Goal: Task Accomplishment & Management: Complete application form

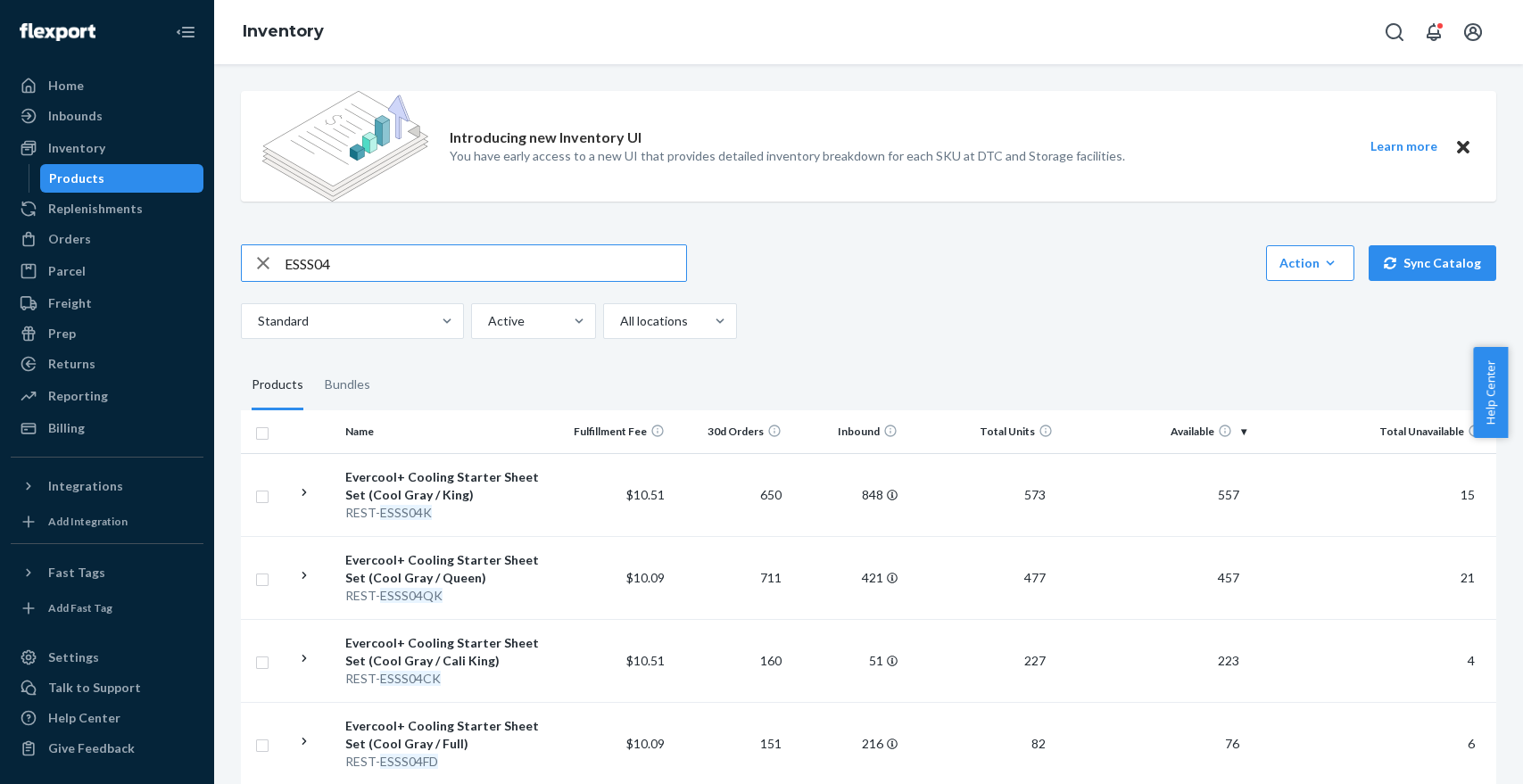
click at [385, 265] on input "ESSS04" at bounding box center [485, 263] width 401 height 36
type input "scd02"
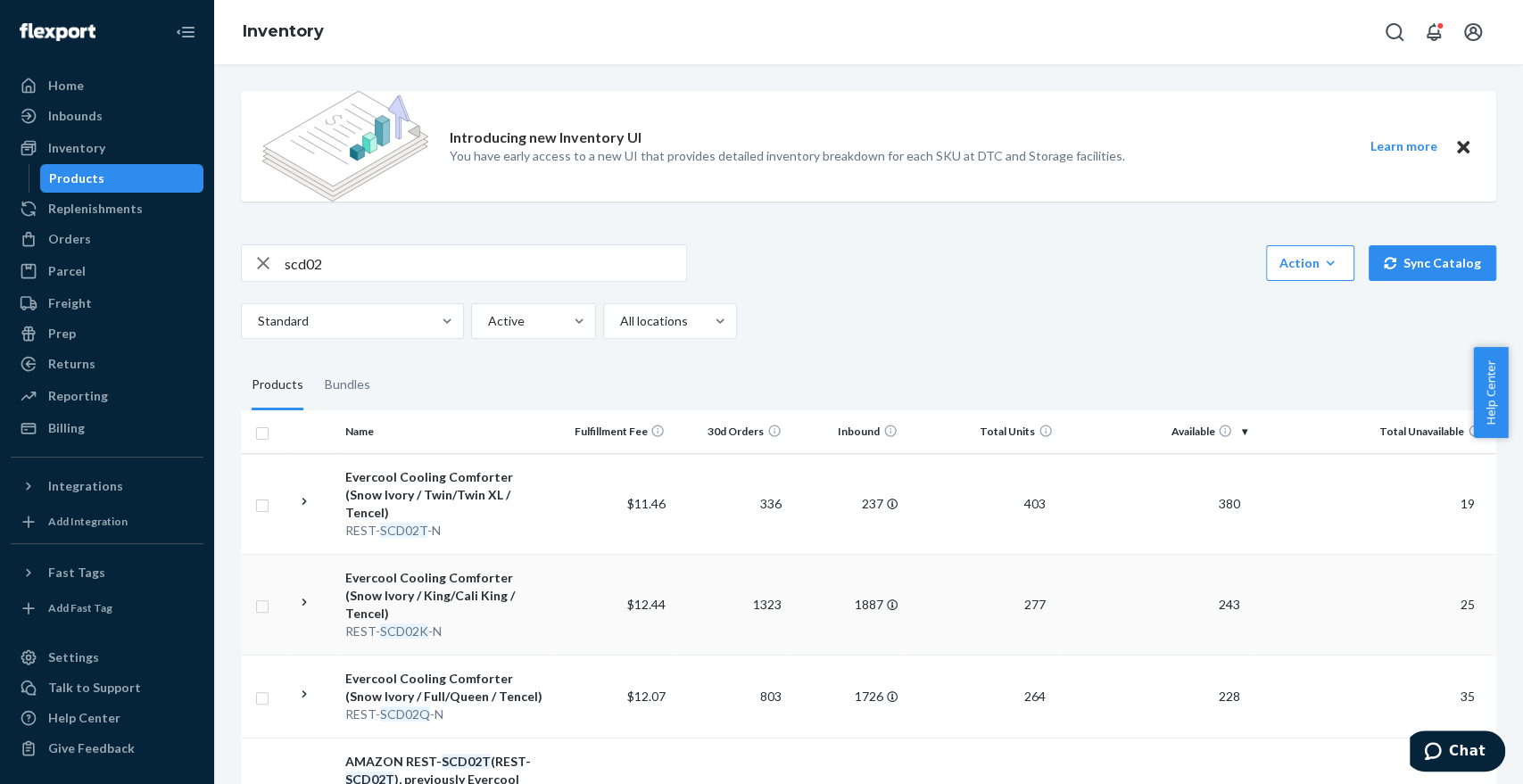
click at [486, 575] on div "Evercool Cooling Comforter (Snow Ivory / King/Cali King / Tencel)" at bounding box center [446, 595] width 203 height 53
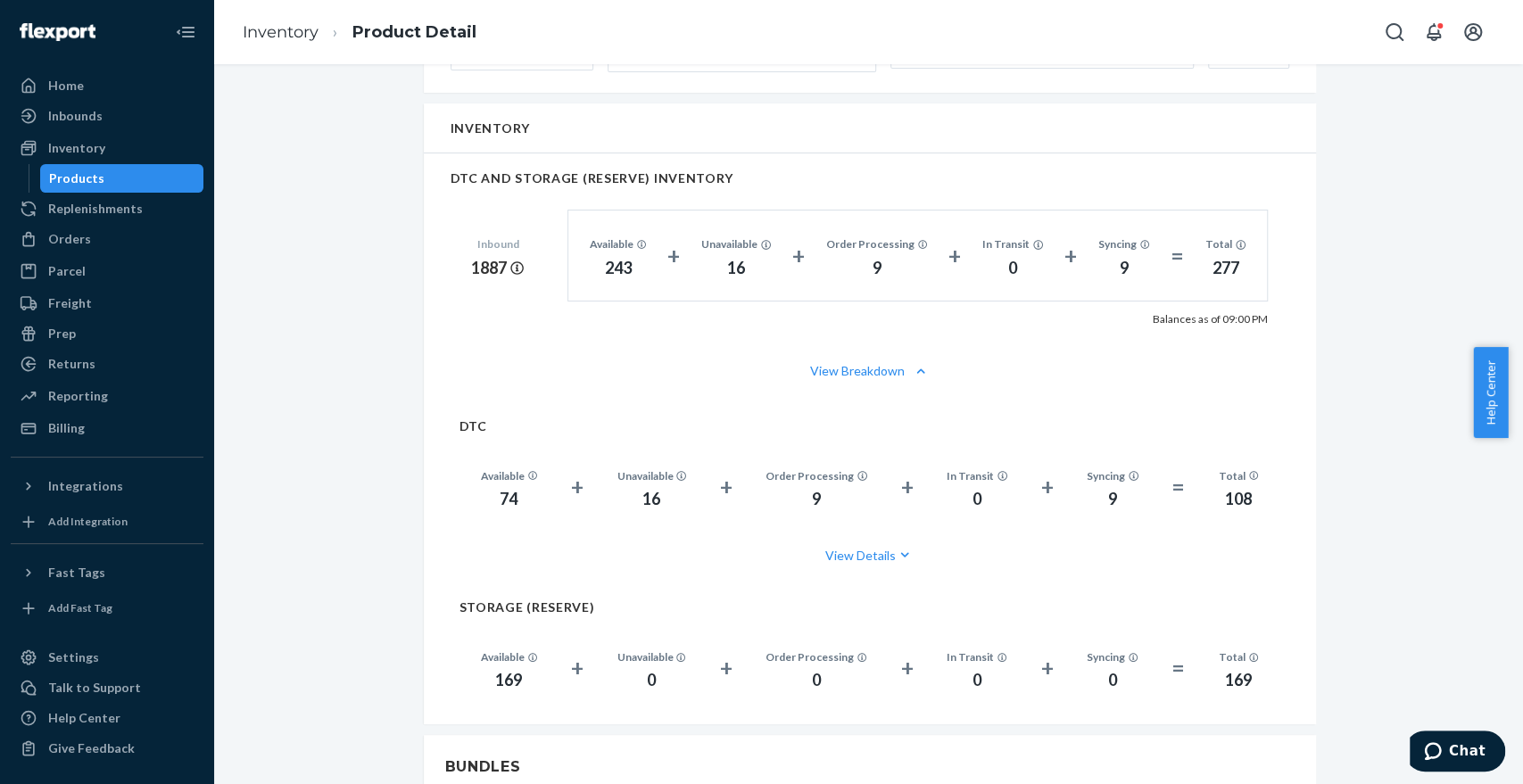
scroll to position [1291, 0]
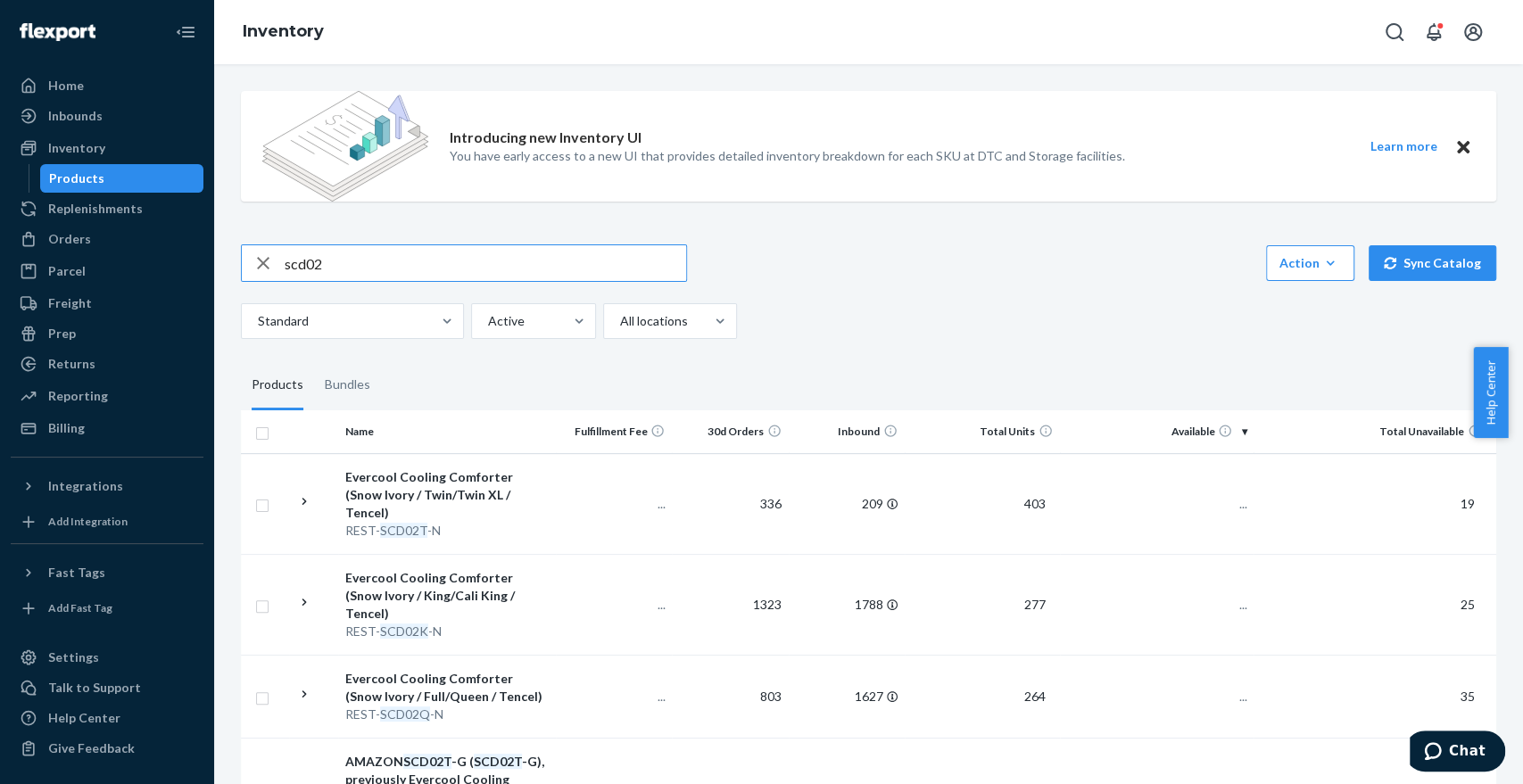
click at [359, 272] on input "scd02" at bounding box center [485, 263] width 401 height 36
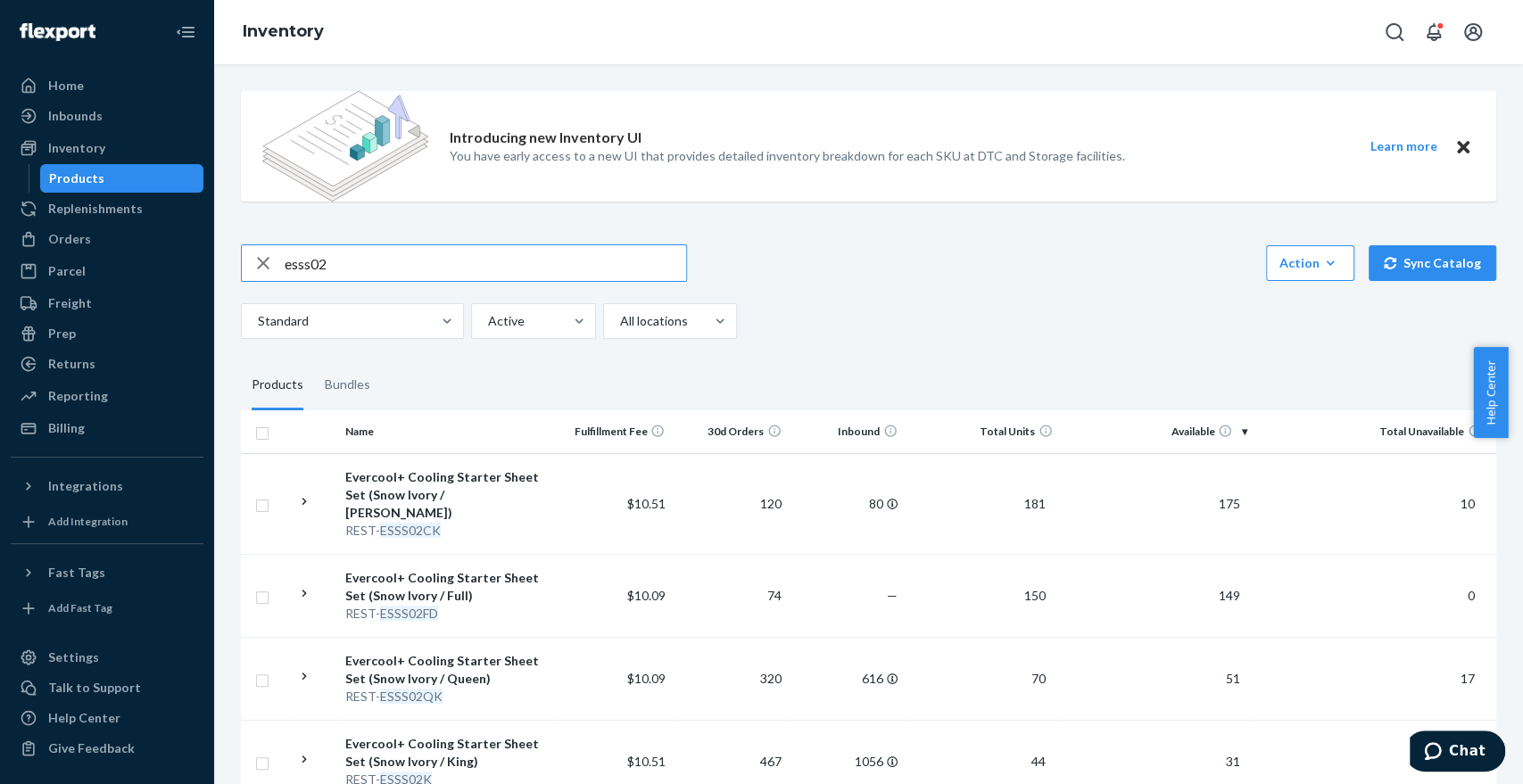
click at [359, 272] on input "esss02" at bounding box center [485, 263] width 401 height 36
type input "SCD02"
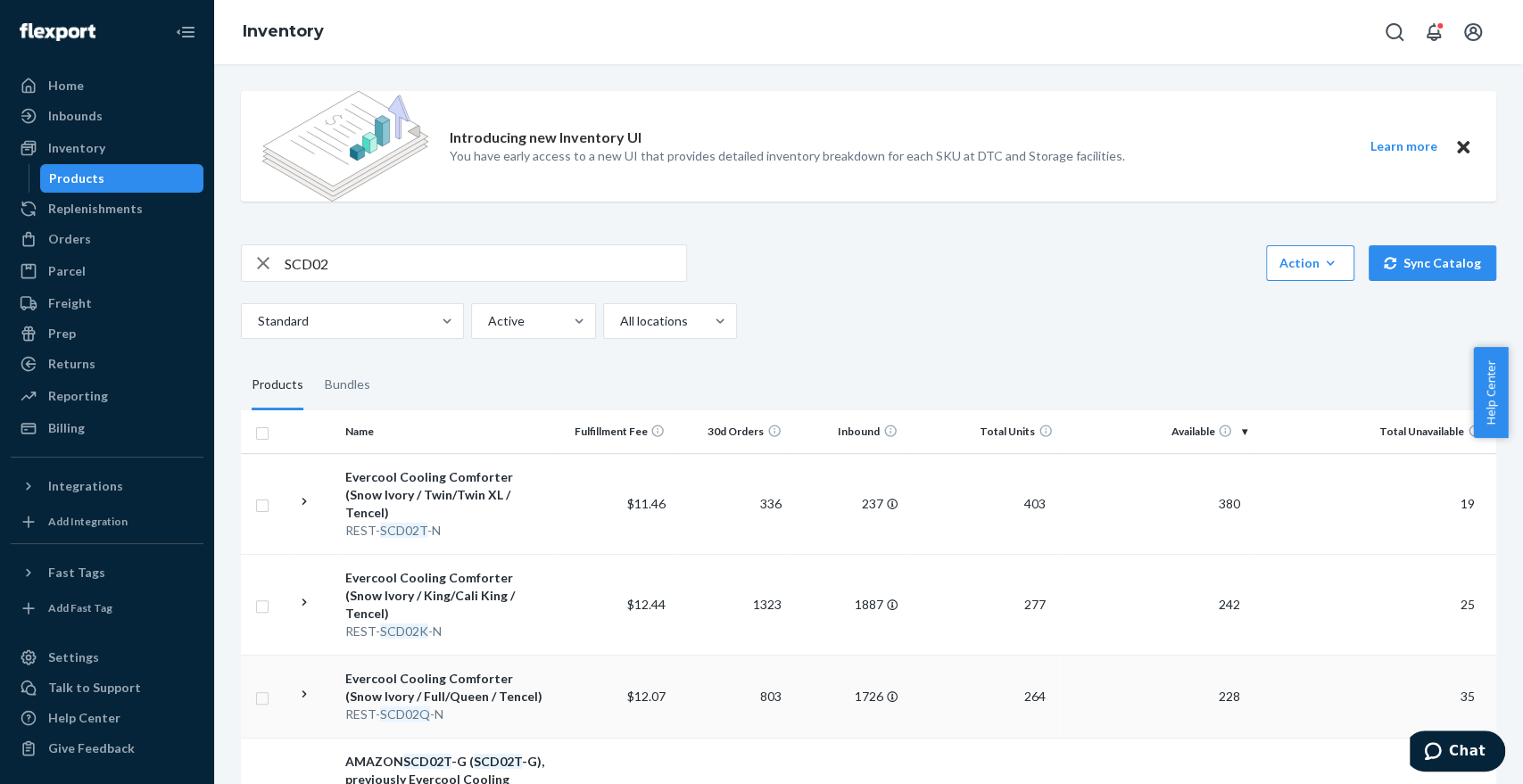
click at [504, 670] on div "Evercool Cooling Comforter (Snow Ivory / Full/Queen / Tencel)" at bounding box center [446, 688] width 203 height 36
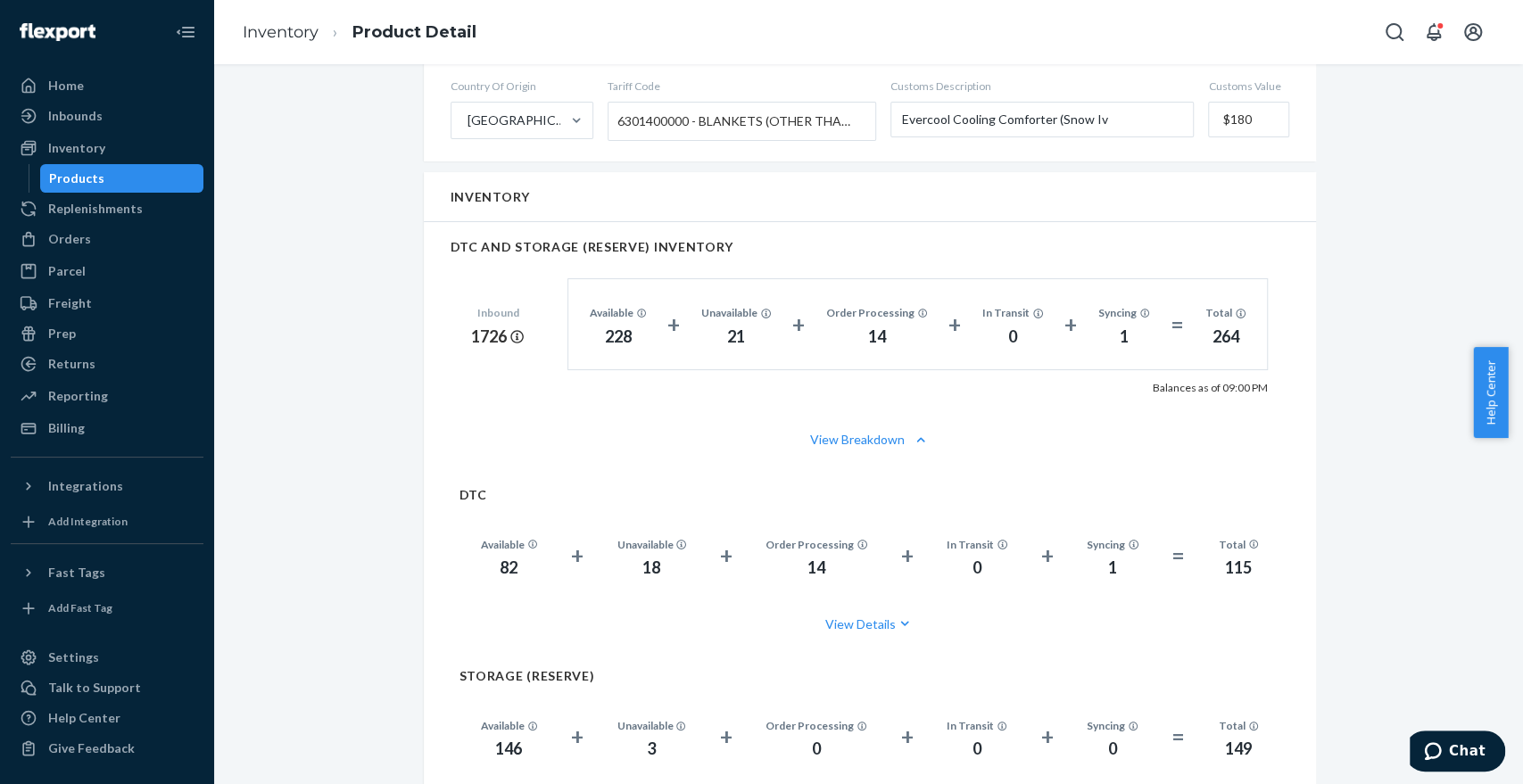
scroll to position [1121, 0]
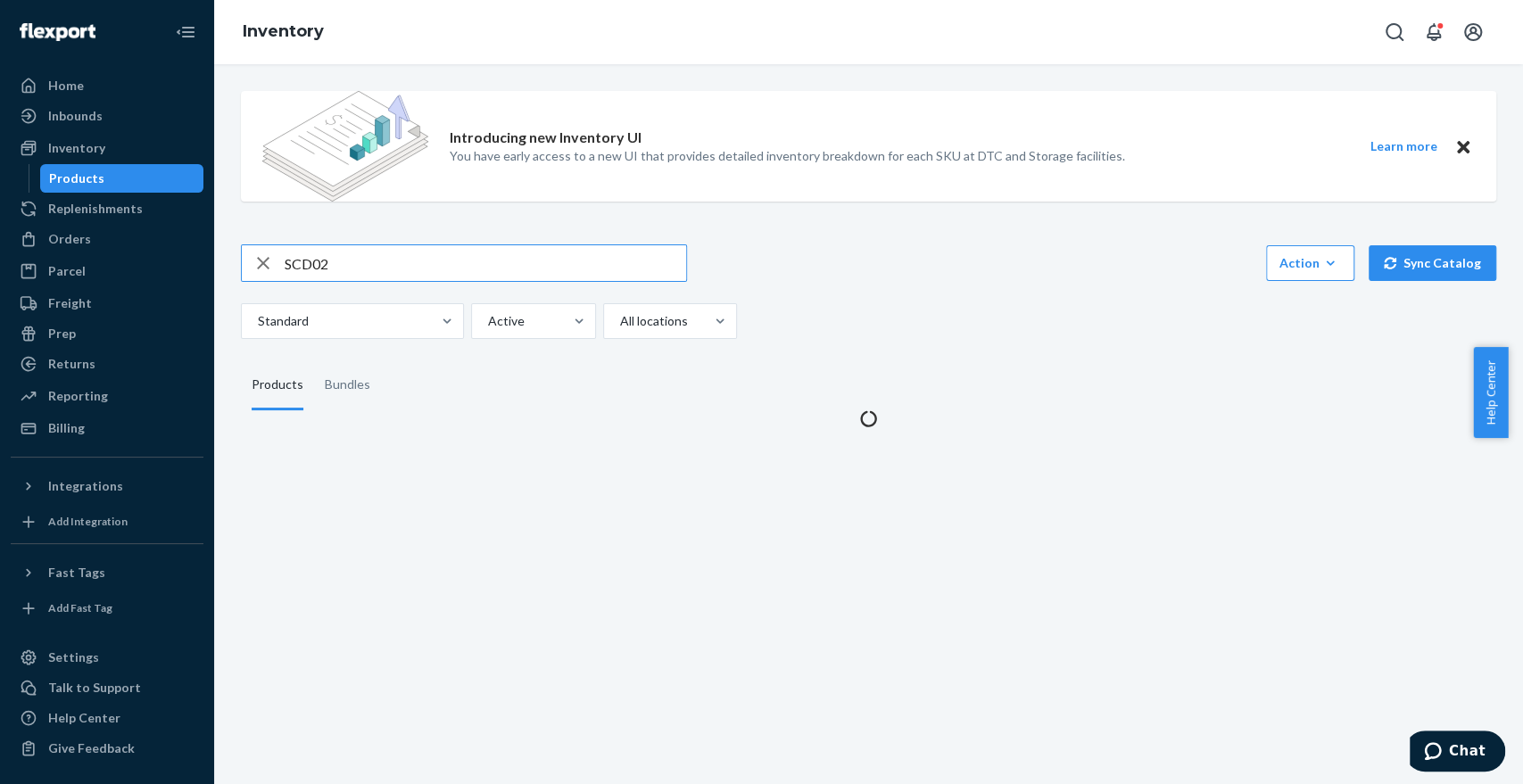
click at [372, 249] on input "SCD02" at bounding box center [485, 263] width 401 height 36
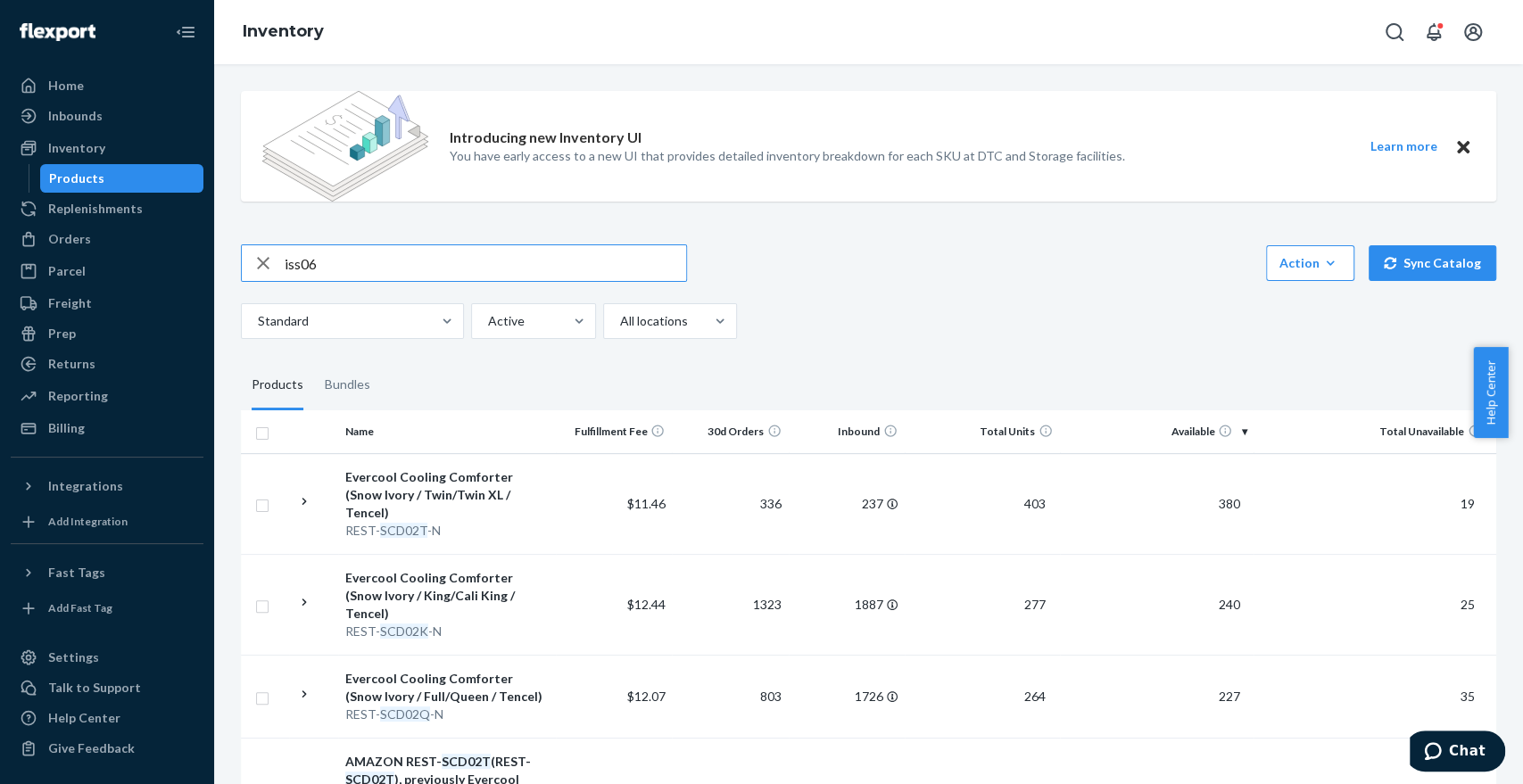
type input "iss06"
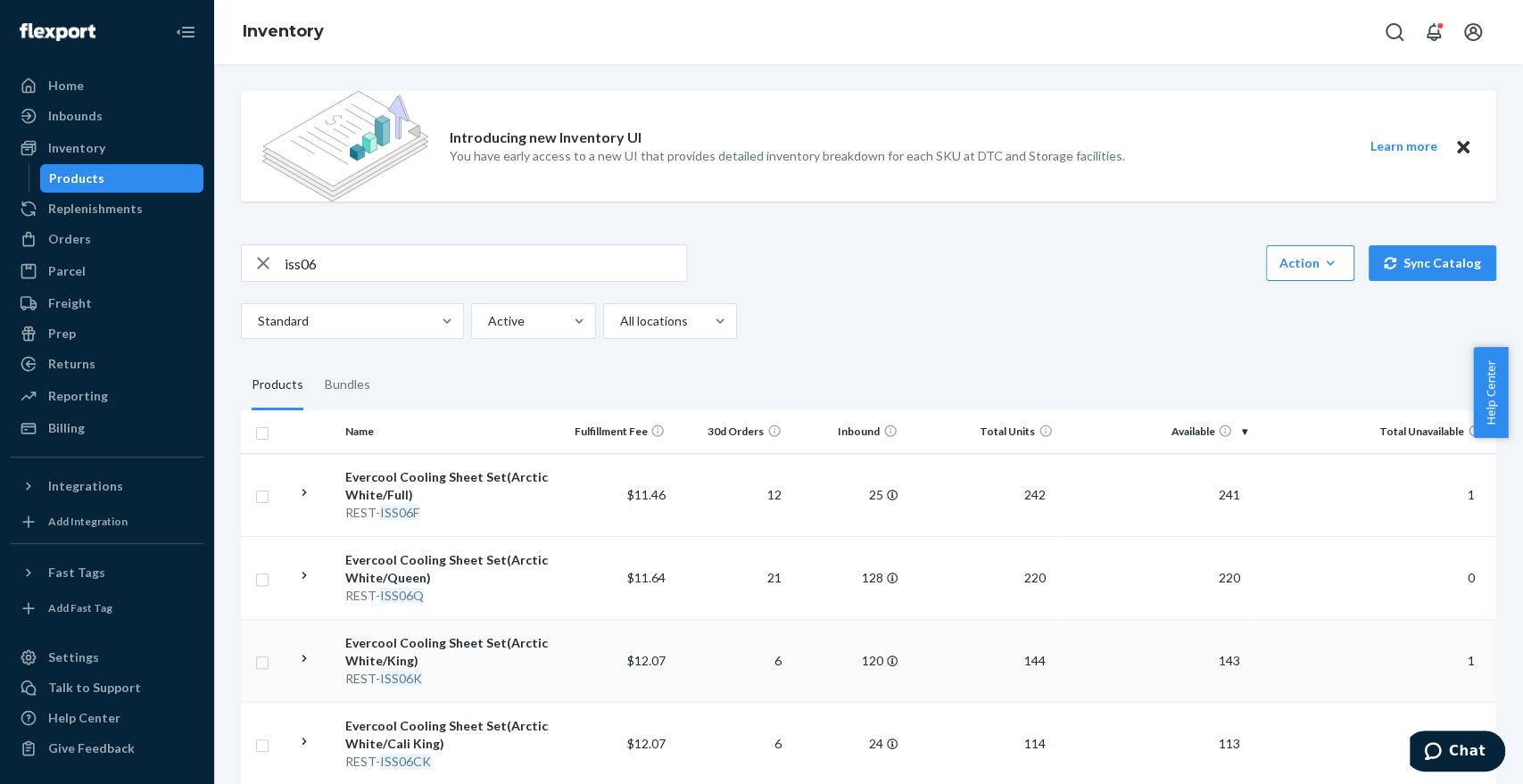
click at [487, 675] on div "REST- ISS06K" at bounding box center [446, 678] width 203 height 18
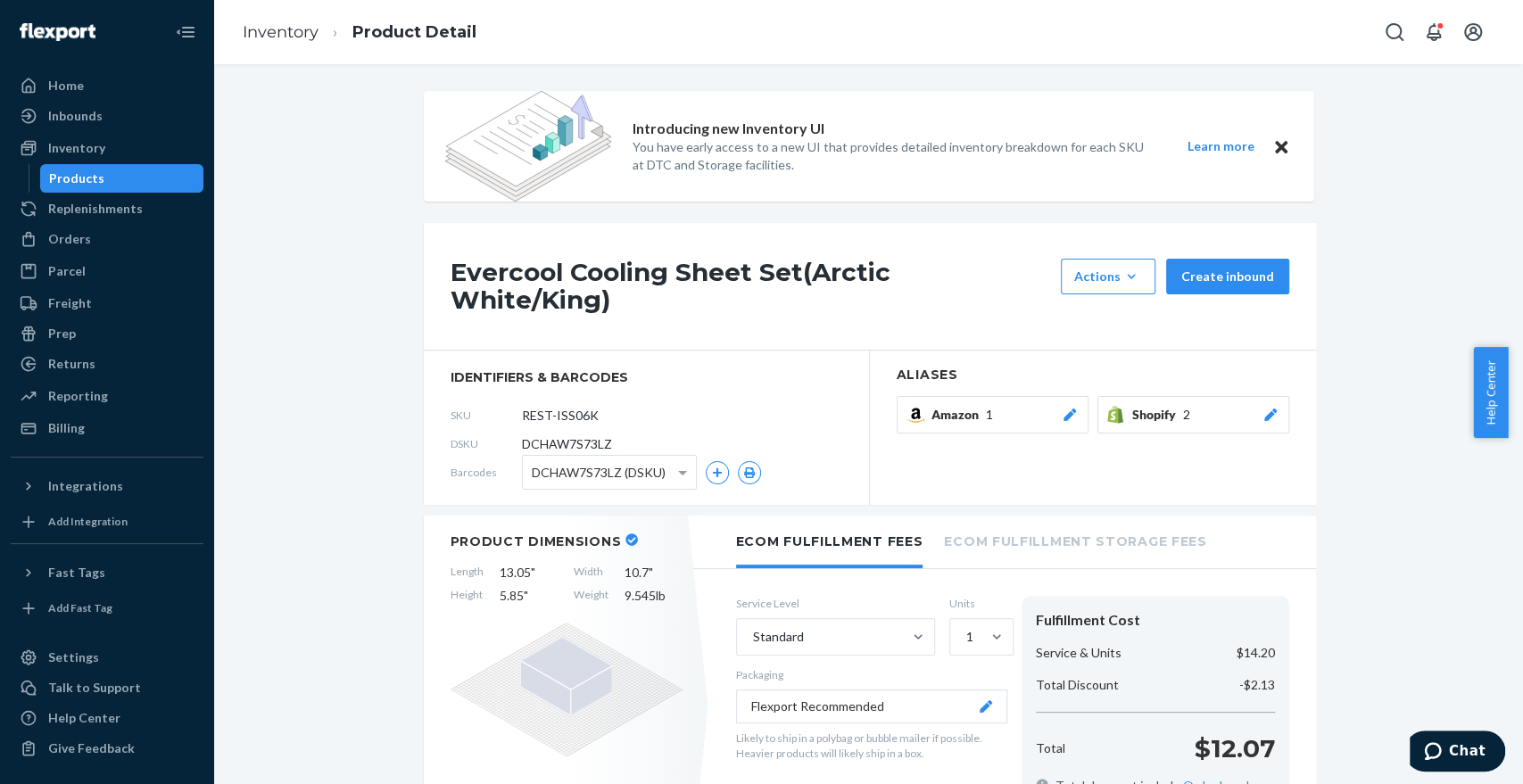
scroll to position [193, 0]
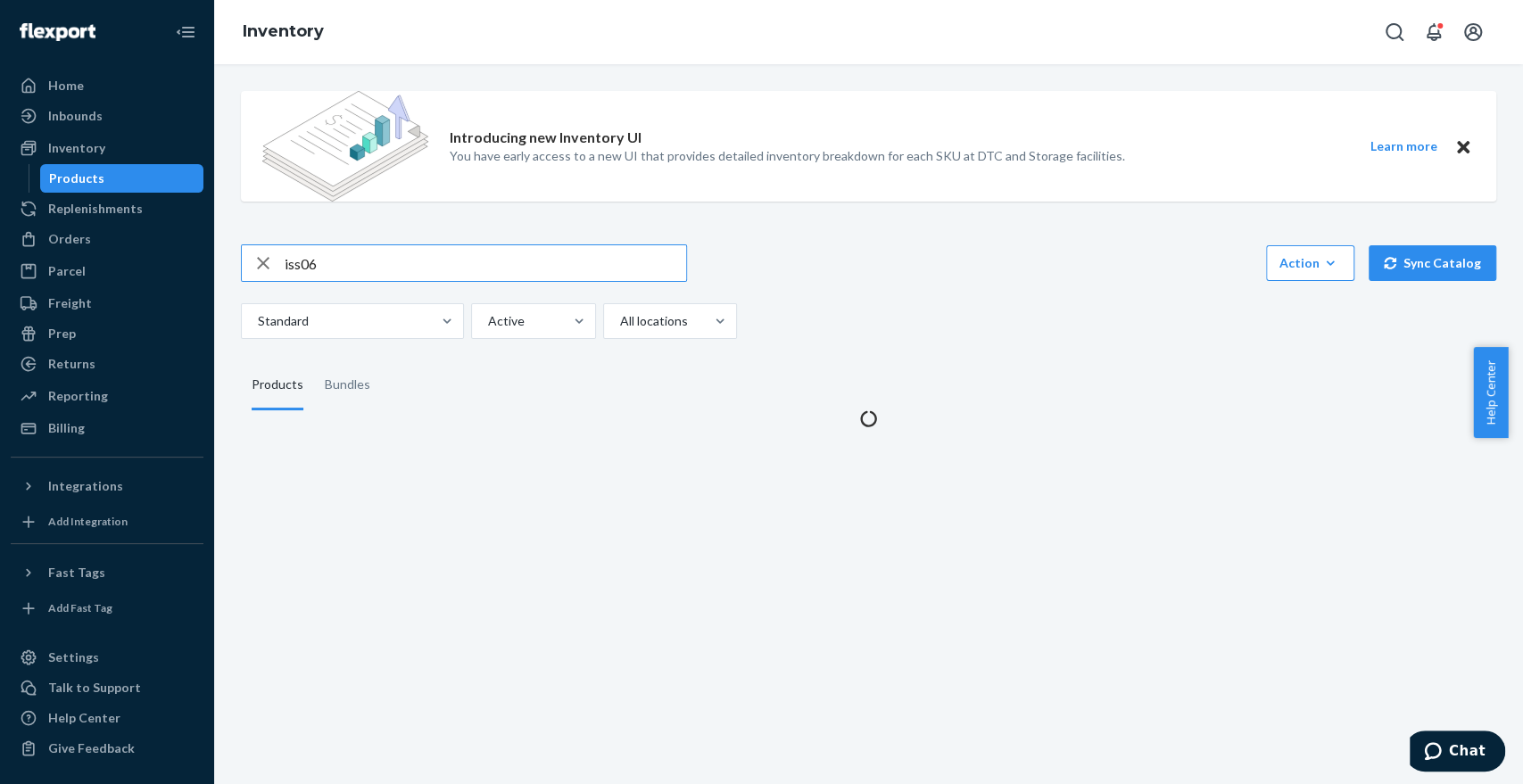
click at [385, 261] on input "iss06" at bounding box center [485, 263] width 401 height 36
type input "SCD00"
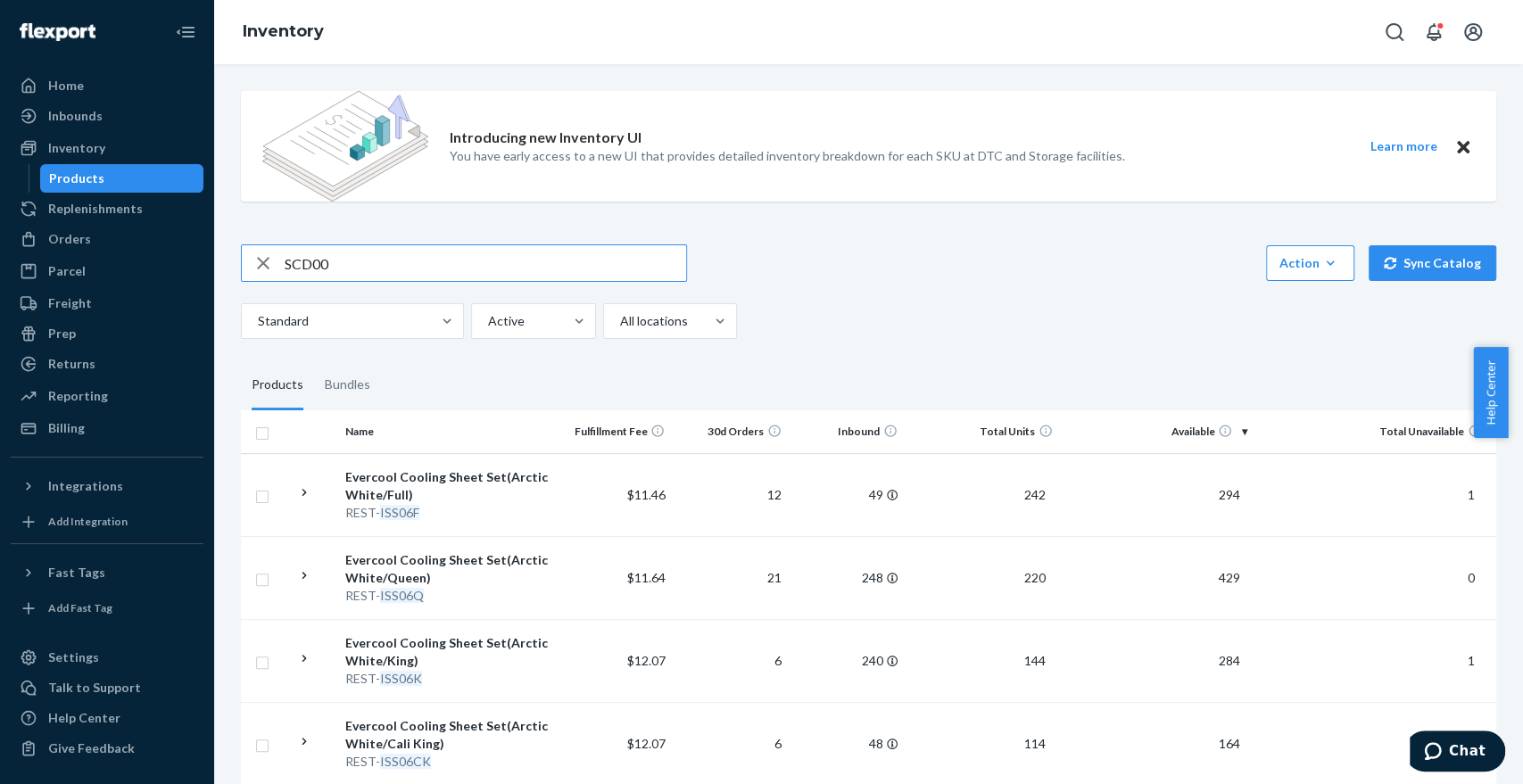
click at [388, 271] on input "SCD00" at bounding box center [485, 263] width 401 height 36
click at [492, 574] on div "Evercool™ Comforter (Aqua Blue / King/Cali King)" at bounding box center [446, 569] width 203 height 36
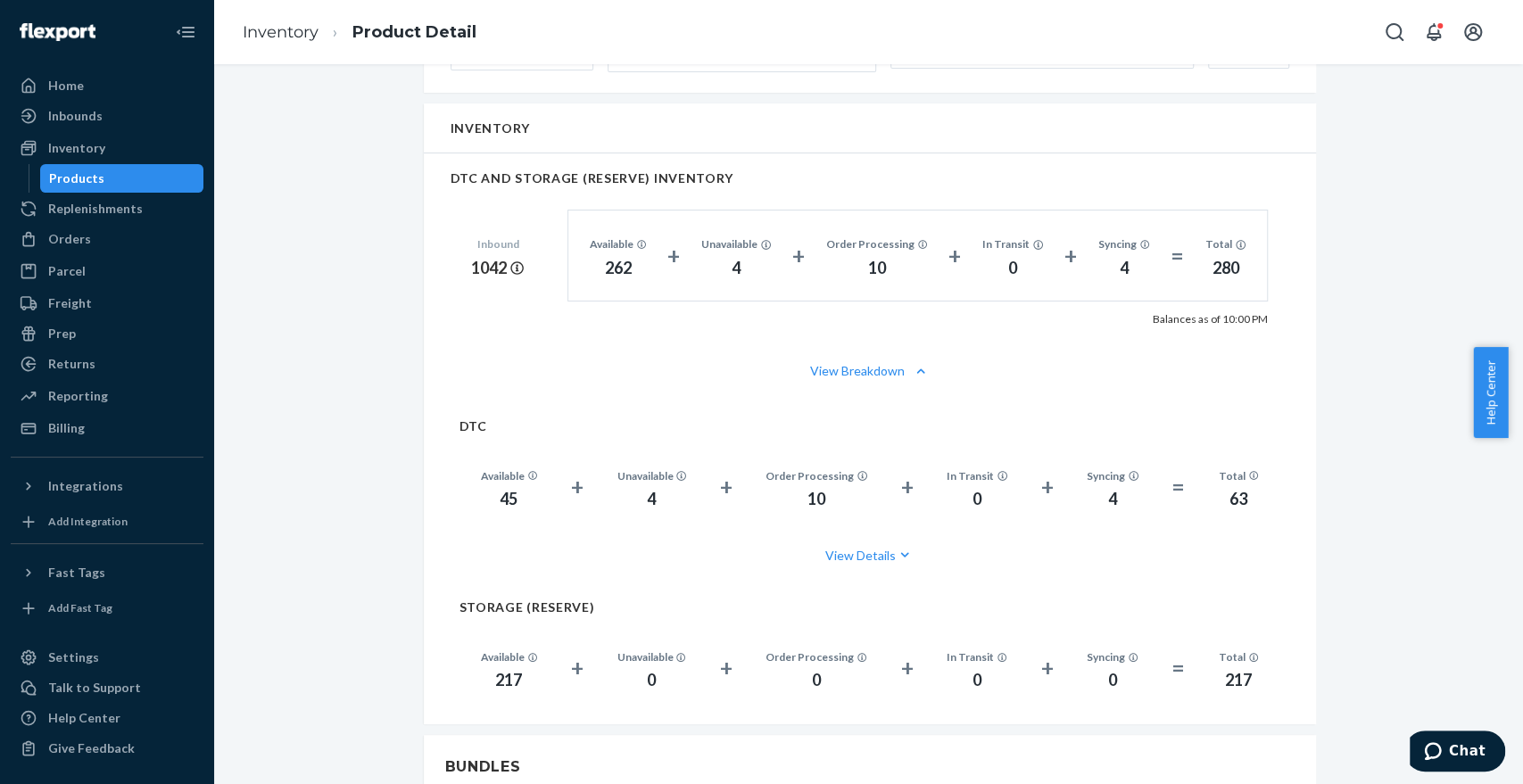
scroll to position [1191, 0]
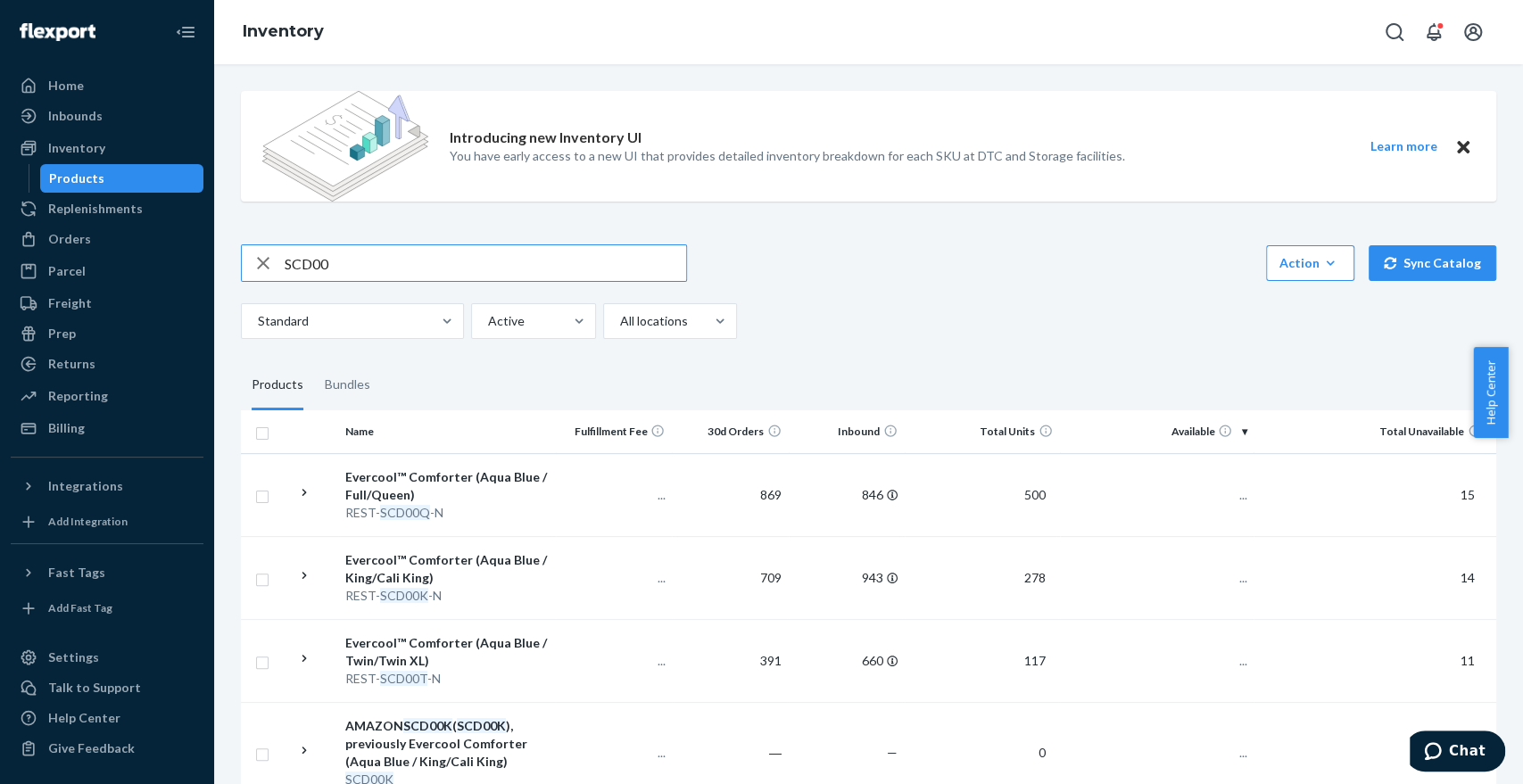
click at [355, 278] on input "SCD00" at bounding box center [485, 263] width 401 height 36
type input "ESSS01"
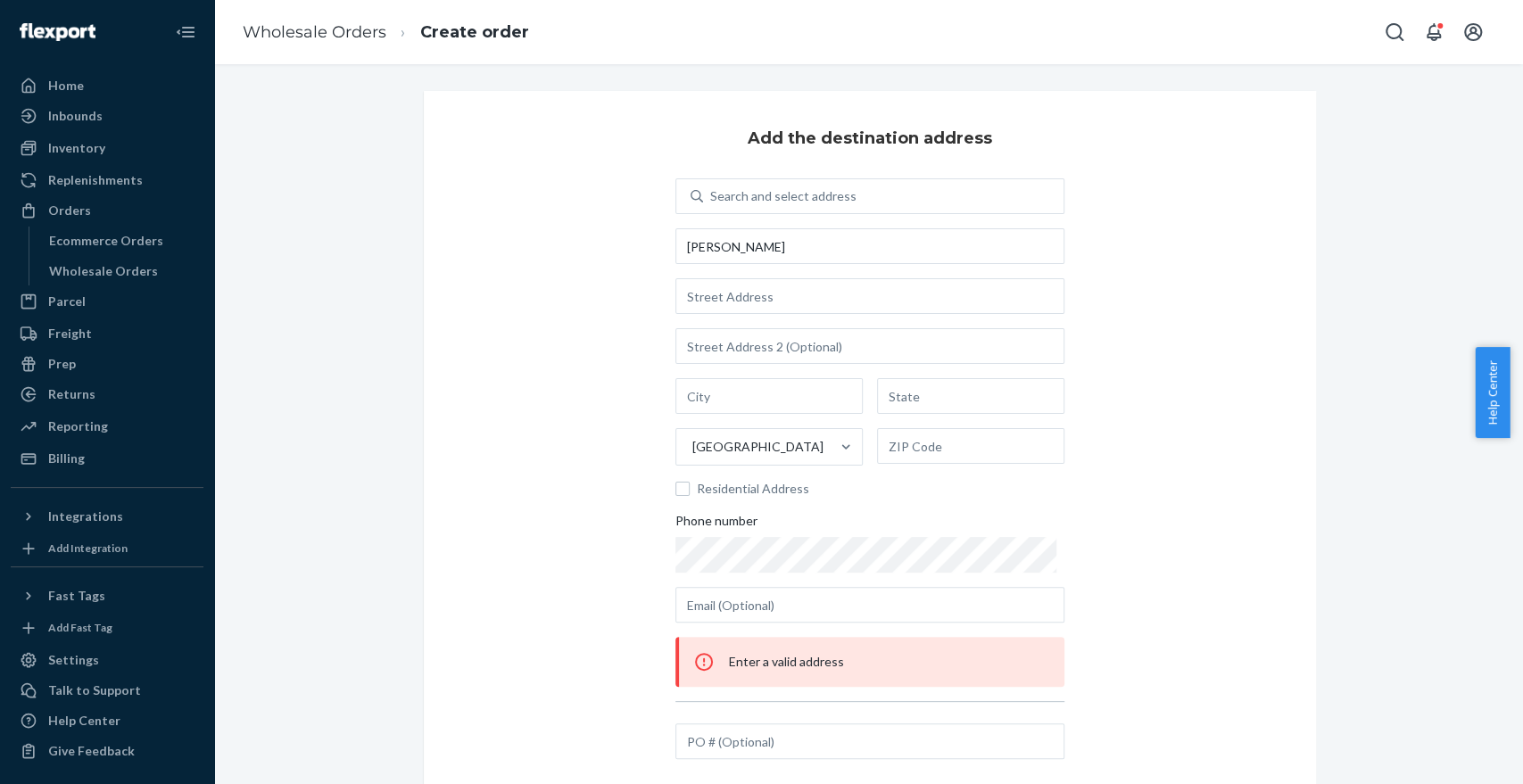
click at [1196, 415] on div "Add the destination address Search and select address Jessica Tovar United Stat…" at bounding box center [870, 445] width 892 height 708
click at [748, 294] on input "text" at bounding box center [870, 296] width 389 height 36
paste input "2721 Dathe St. Dallas, TX 75215"
type input "2721 Dathe St"
type input "Dallas"
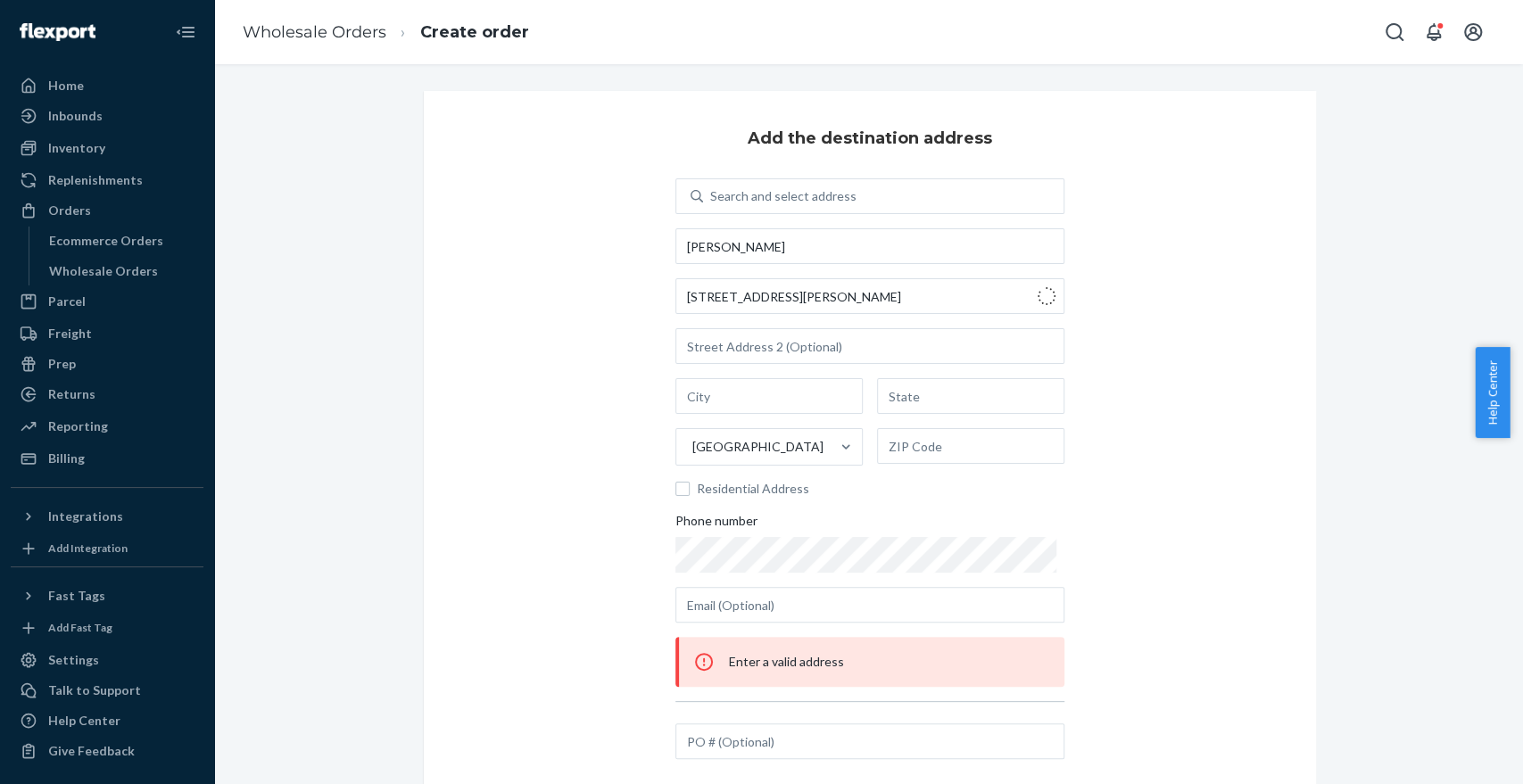
type input "TX"
type input "75215"
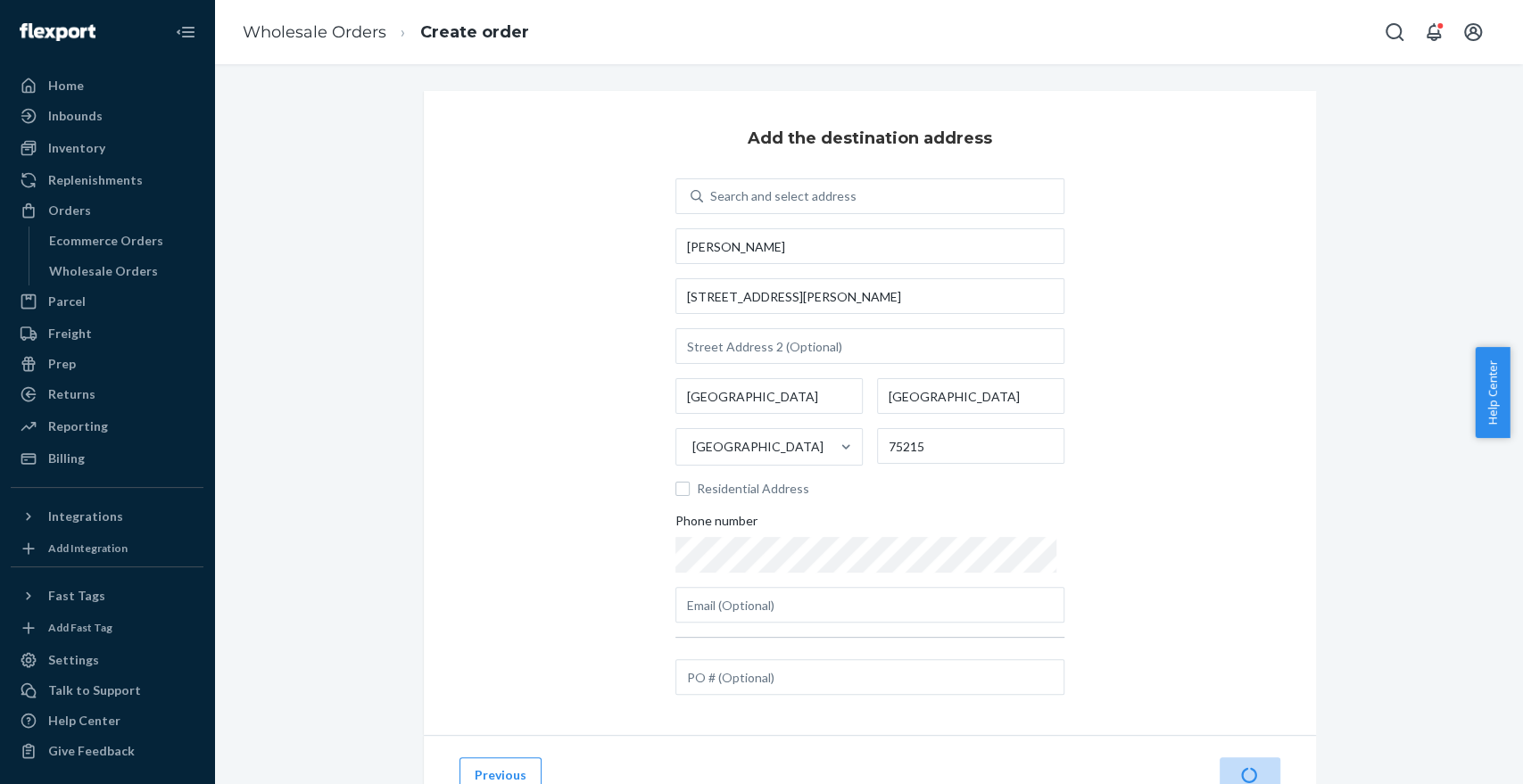
click at [1206, 436] on div "Add the destination address Search and select address Jessica Tovar 2721 Dathe …" at bounding box center [870, 412] width 892 height 643
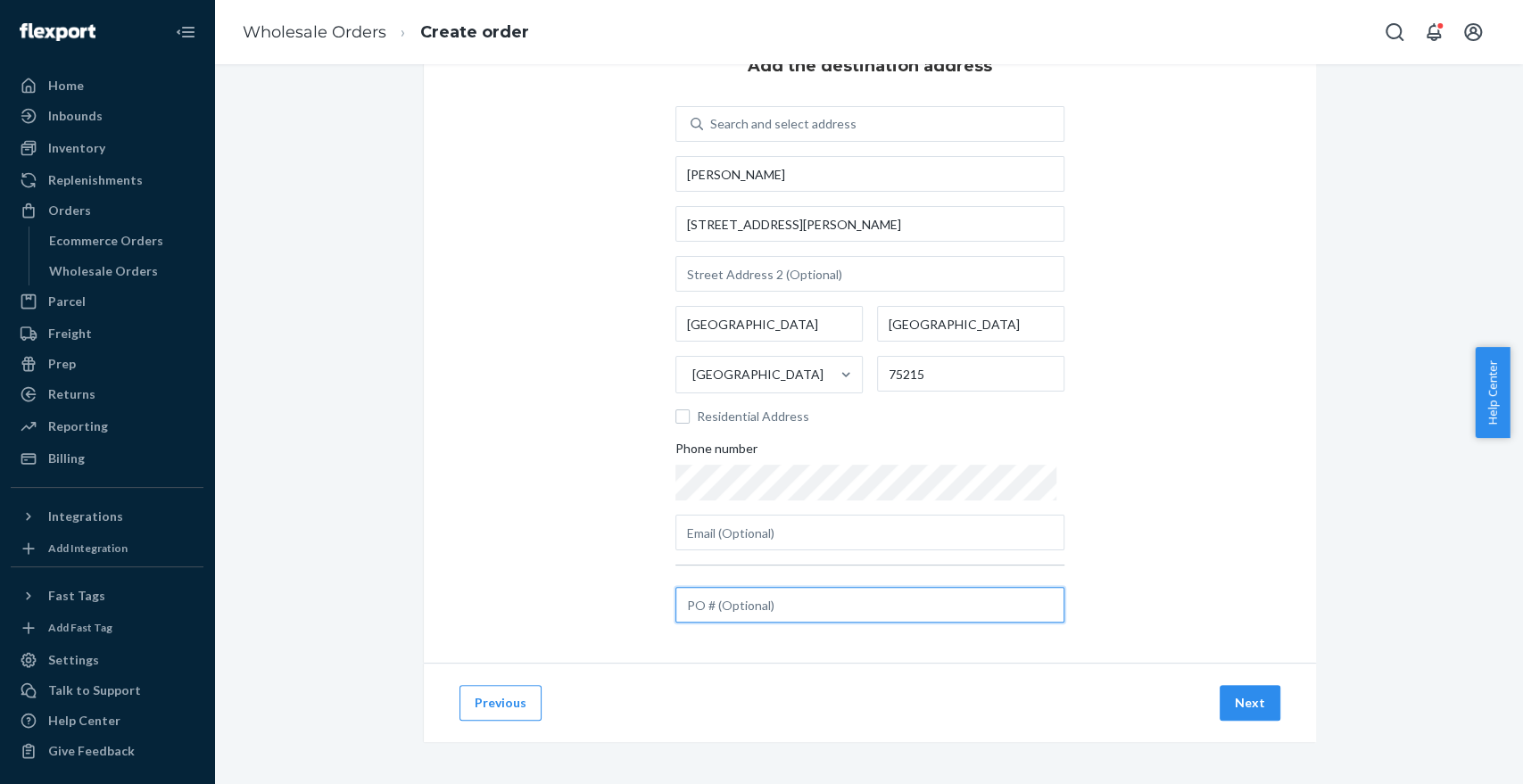
click at [875, 602] on input "text" at bounding box center [870, 604] width 389 height 36
paste input "PO-0003961956"
type input "PO-0003961956"
click at [1257, 712] on button "Next" at bounding box center [1249, 703] width 61 height 36
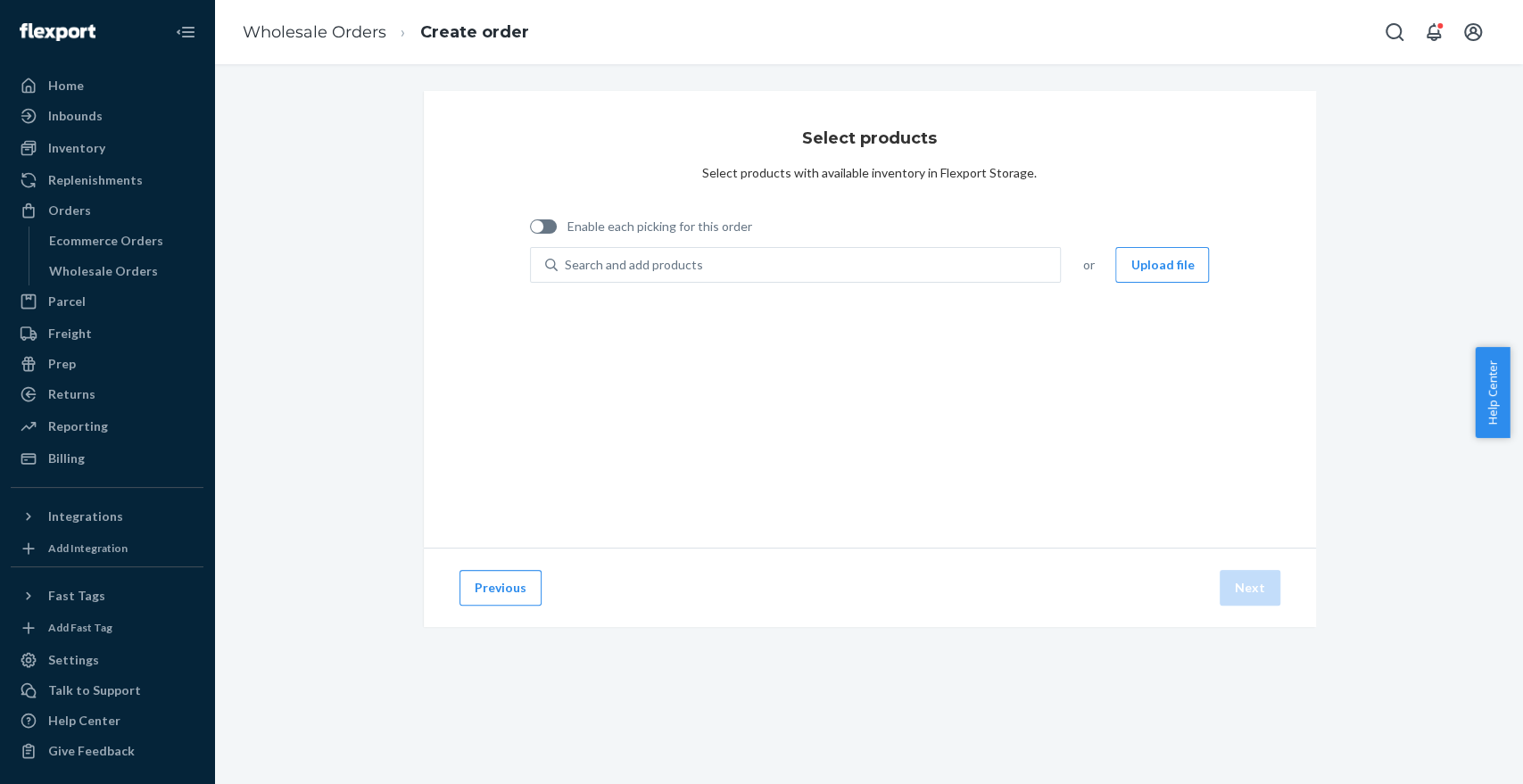
scroll to position [0, 0]
click at [616, 241] on div "Enable each picking for this order" at bounding box center [869, 229] width 679 height 37
click at [661, 227] on span "Enable each picking for this order" at bounding box center [888, 226] width 642 height 18
click at [530, 232] on input "Enable each picking for this order" at bounding box center [529, 232] width 1 height 1
checkbox input "true"
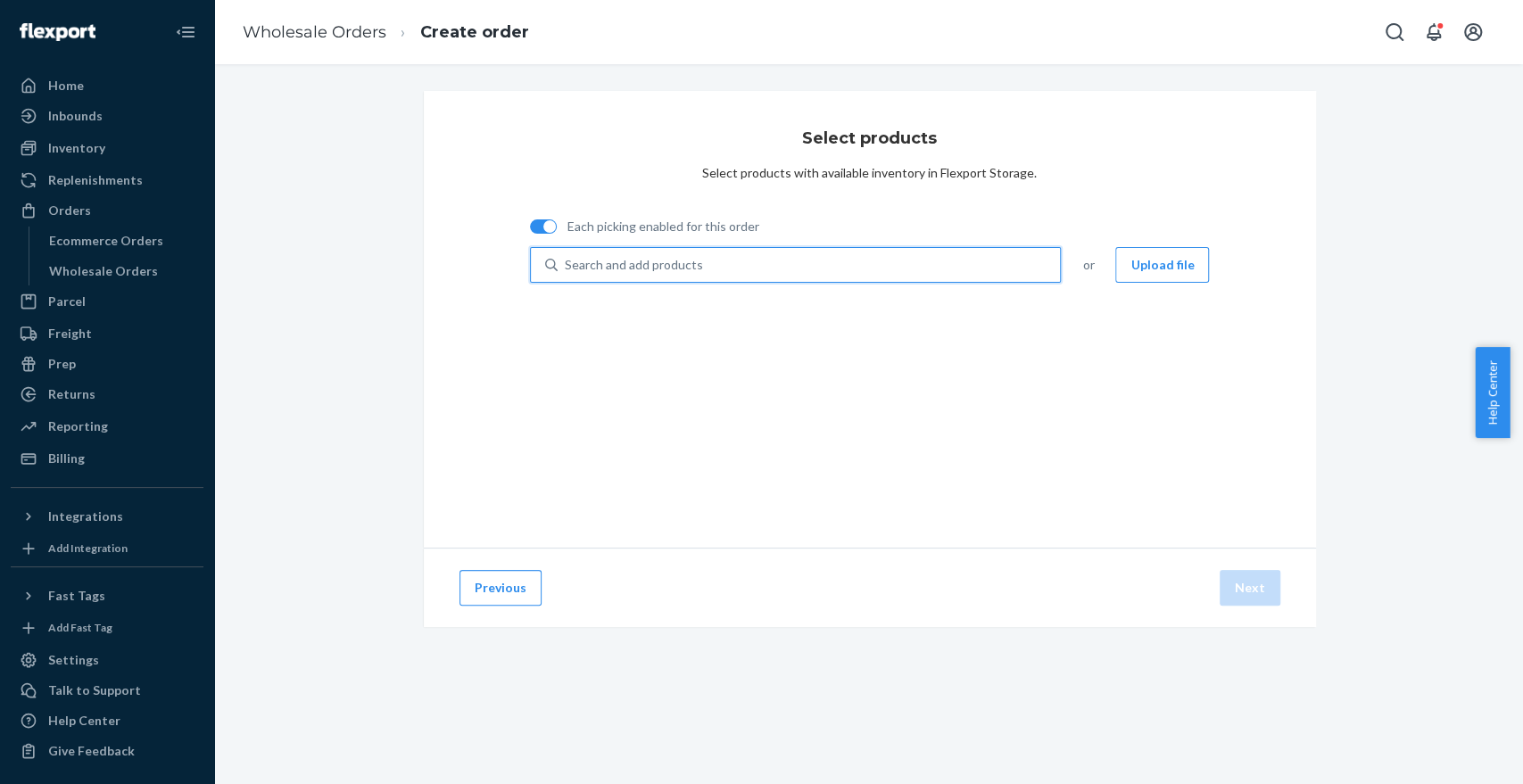
click at [707, 261] on div "Search and add products" at bounding box center [809, 265] width 503 height 32
click at [566, 261] on input "0 results available. Use Up and Down to choose options, press Enter to select t…" at bounding box center [566, 264] width 2 height 18
type input "iss06k"
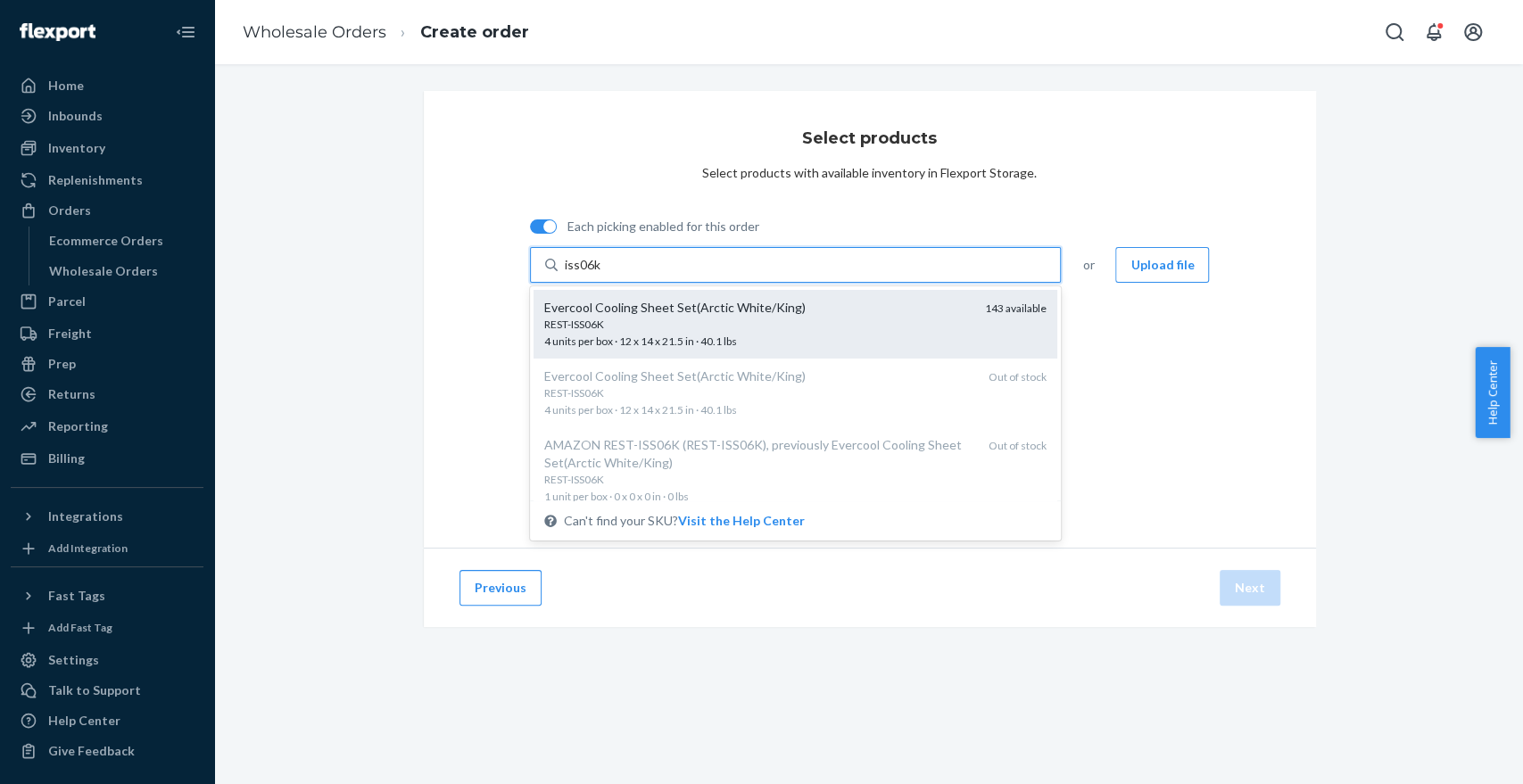
click at [620, 333] on div "REST-ISS06K 4 units per box · 12 x 14 x 21.5 in · 40.1 lbs" at bounding box center [758, 333] width 427 height 33
click at [602, 274] on input "iss06k" at bounding box center [583, 264] width 37 height 18
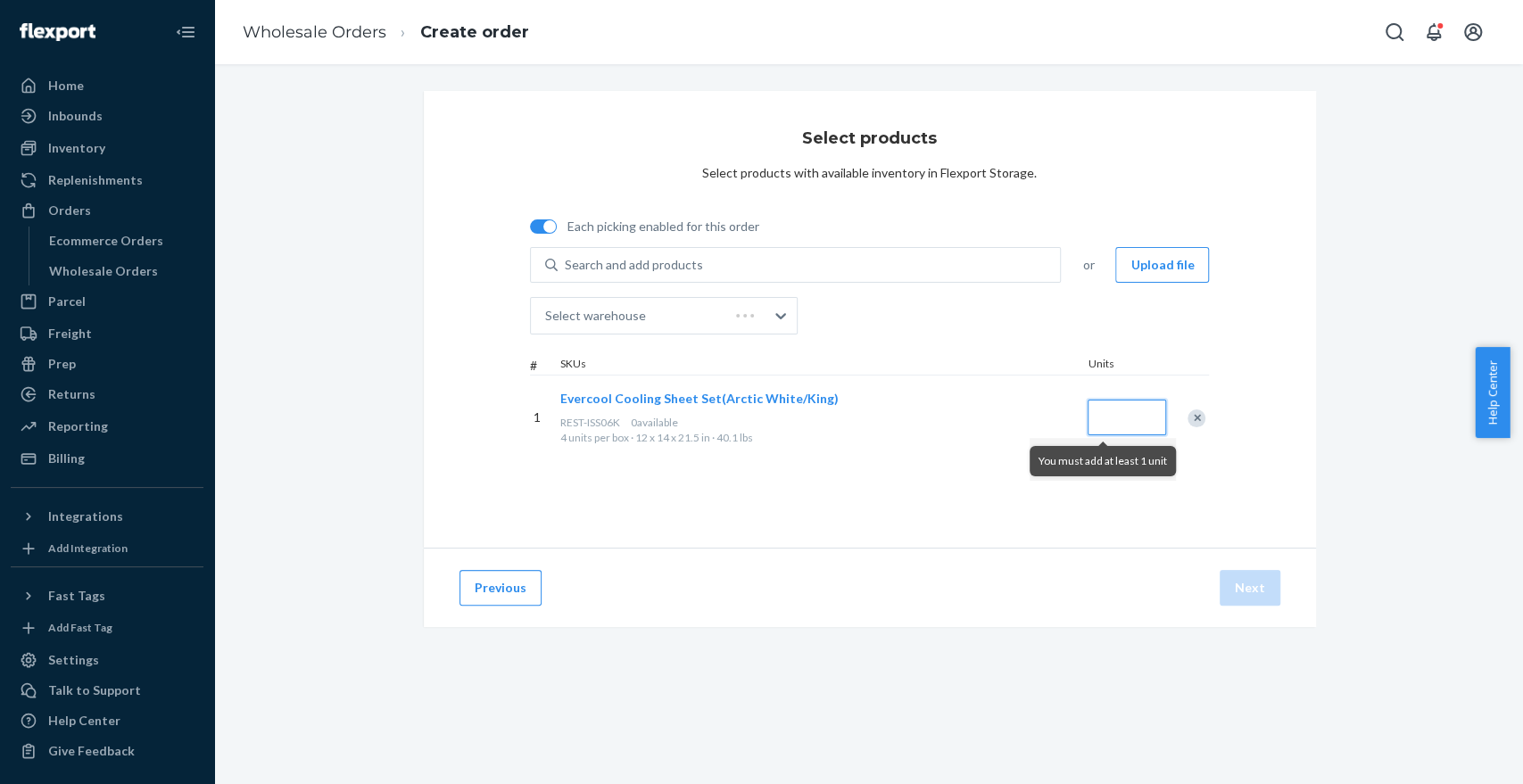
click at [1094, 410] on input "Quantity" at bounding box center [1127, 417] width 79 height 36
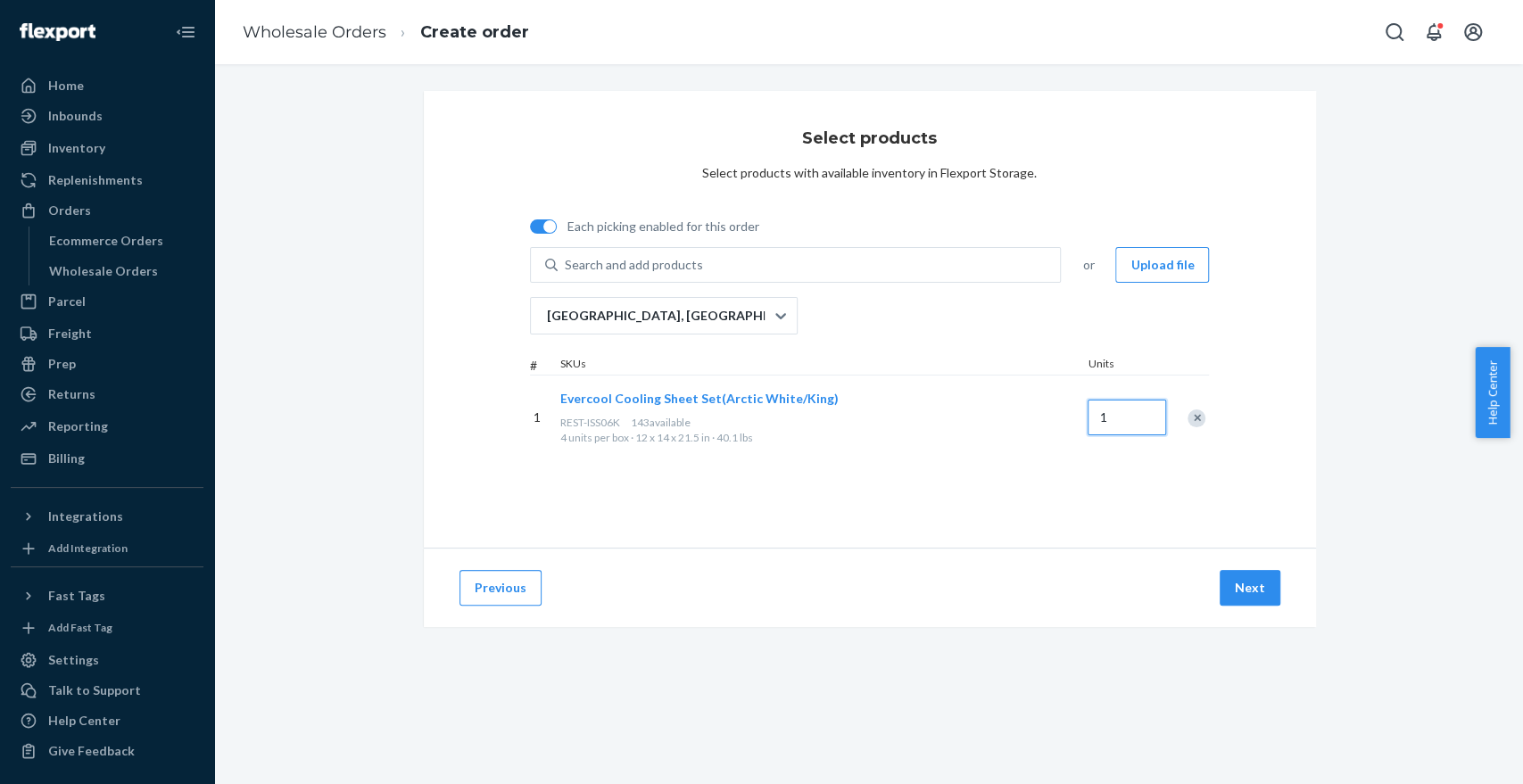
type input "1"
click at [1074, 515] on div "Select products Select products with available inventory in Flexport Storage. E…" at bounding box center [870, 318] width 892 height 456
click at [1249, 589] on button "Next" at bounding box center [1249, 587] width 61 height 36
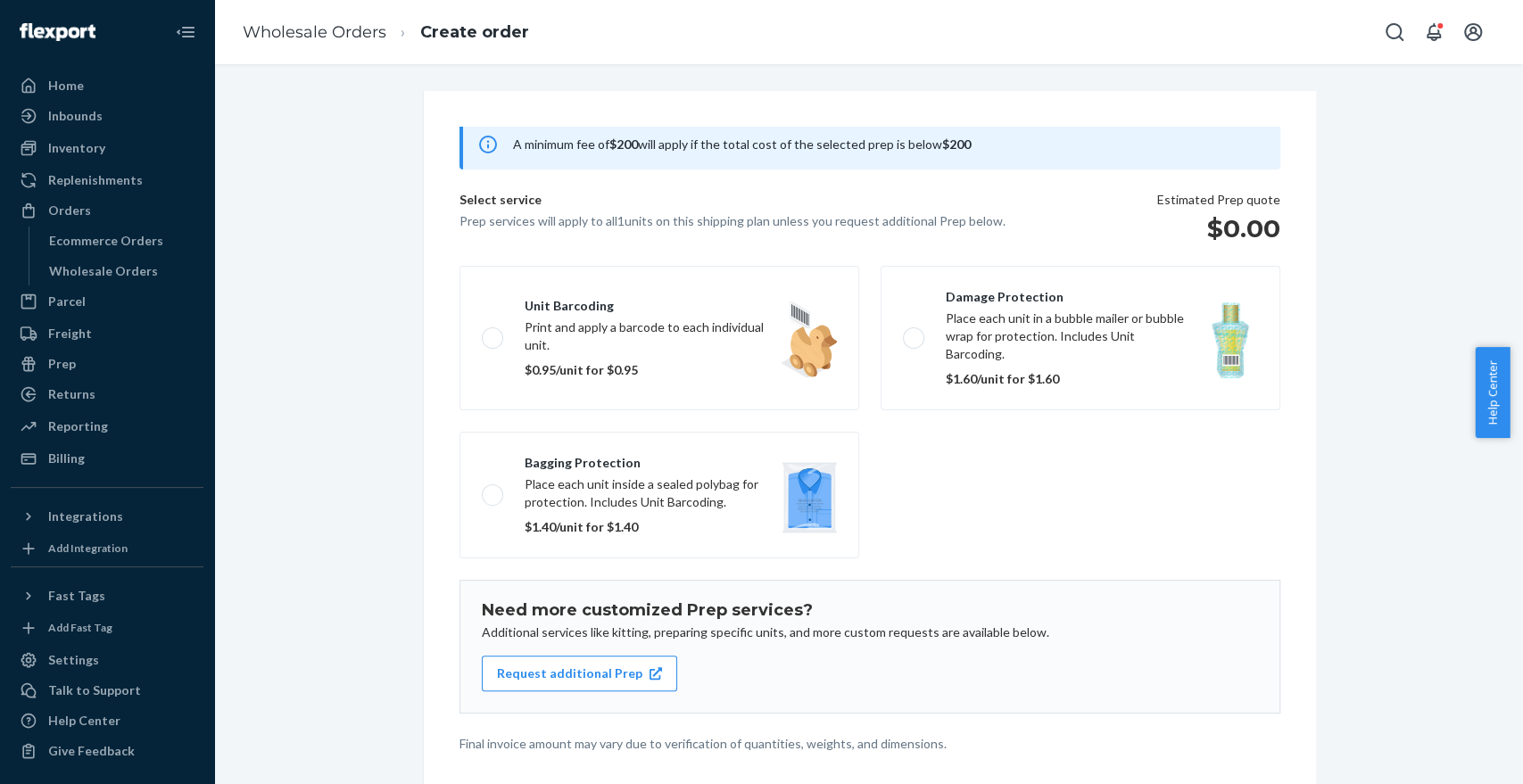
scroll to position [139, 0]
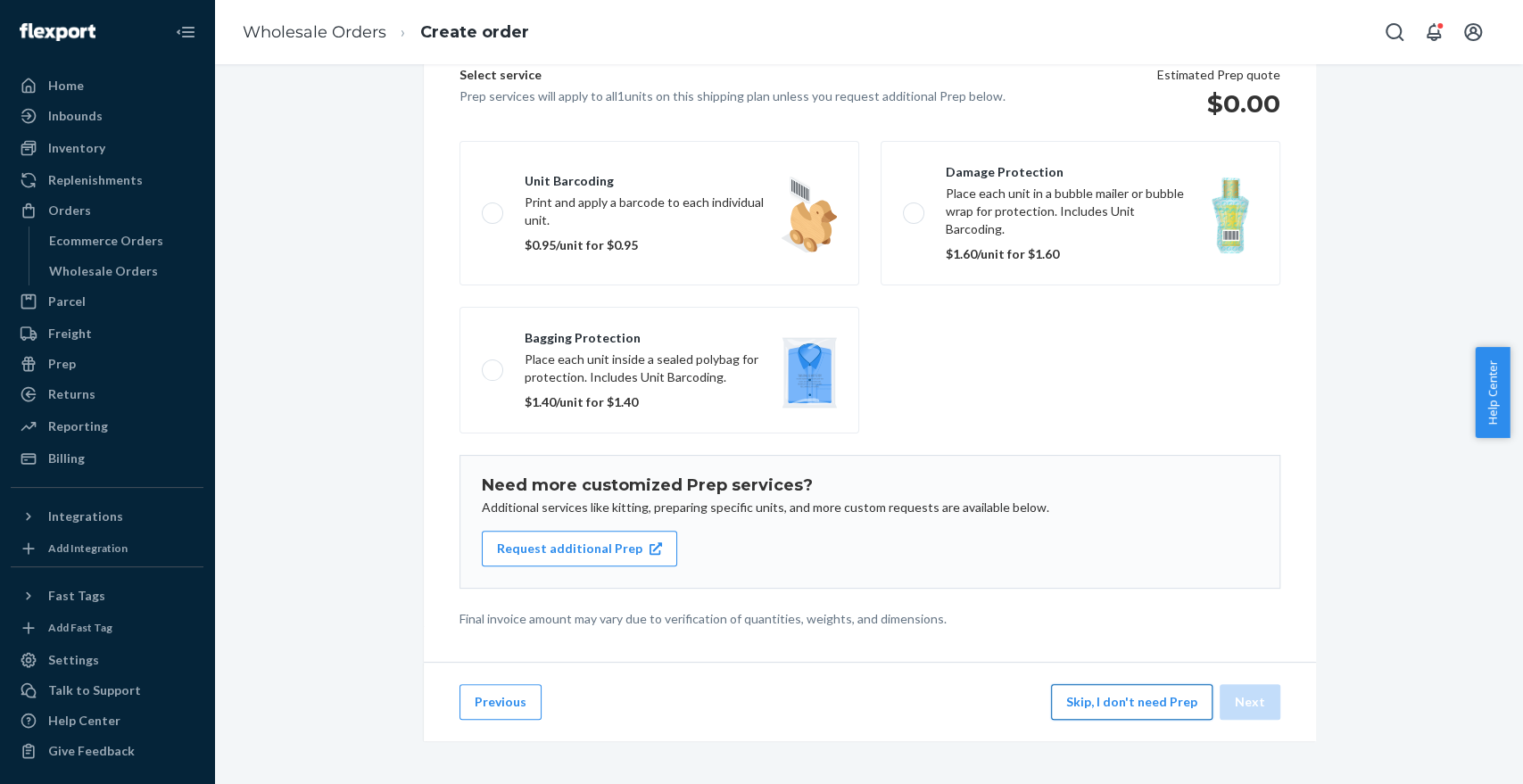
click at [1129, 699] on button "Skip, I don't need Prep" at bounding box center [1131, 702] width 161 height 36
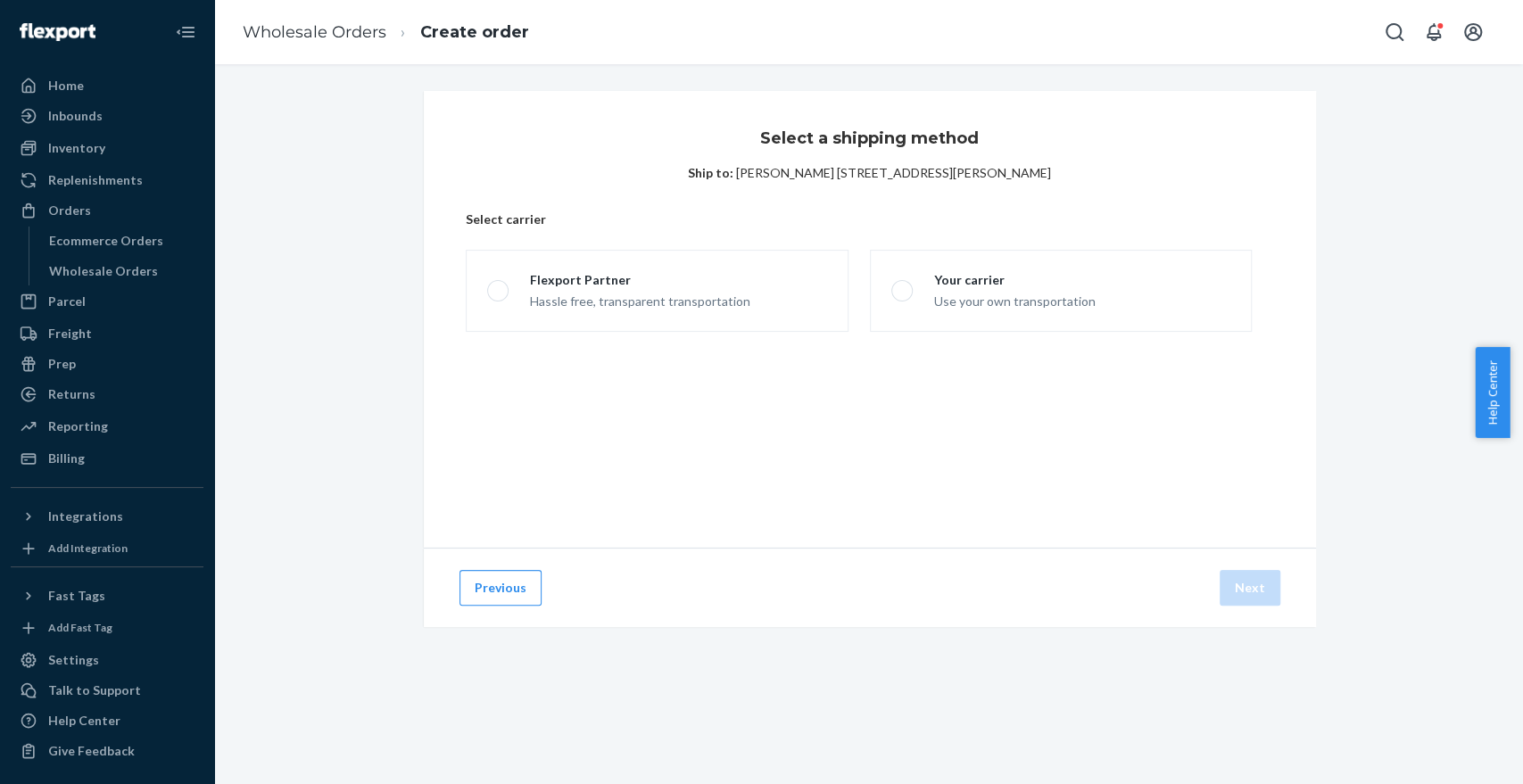
scroll to position [0, 0]
click at [992, 306] on div "Use your own transportation" at bounding box center [1015, 299] width 161 height 22
click at [903, 297] on input "Your carrier Use your own transportation" at bounding box center [897, 291] width 11 height 11
radio input "true"
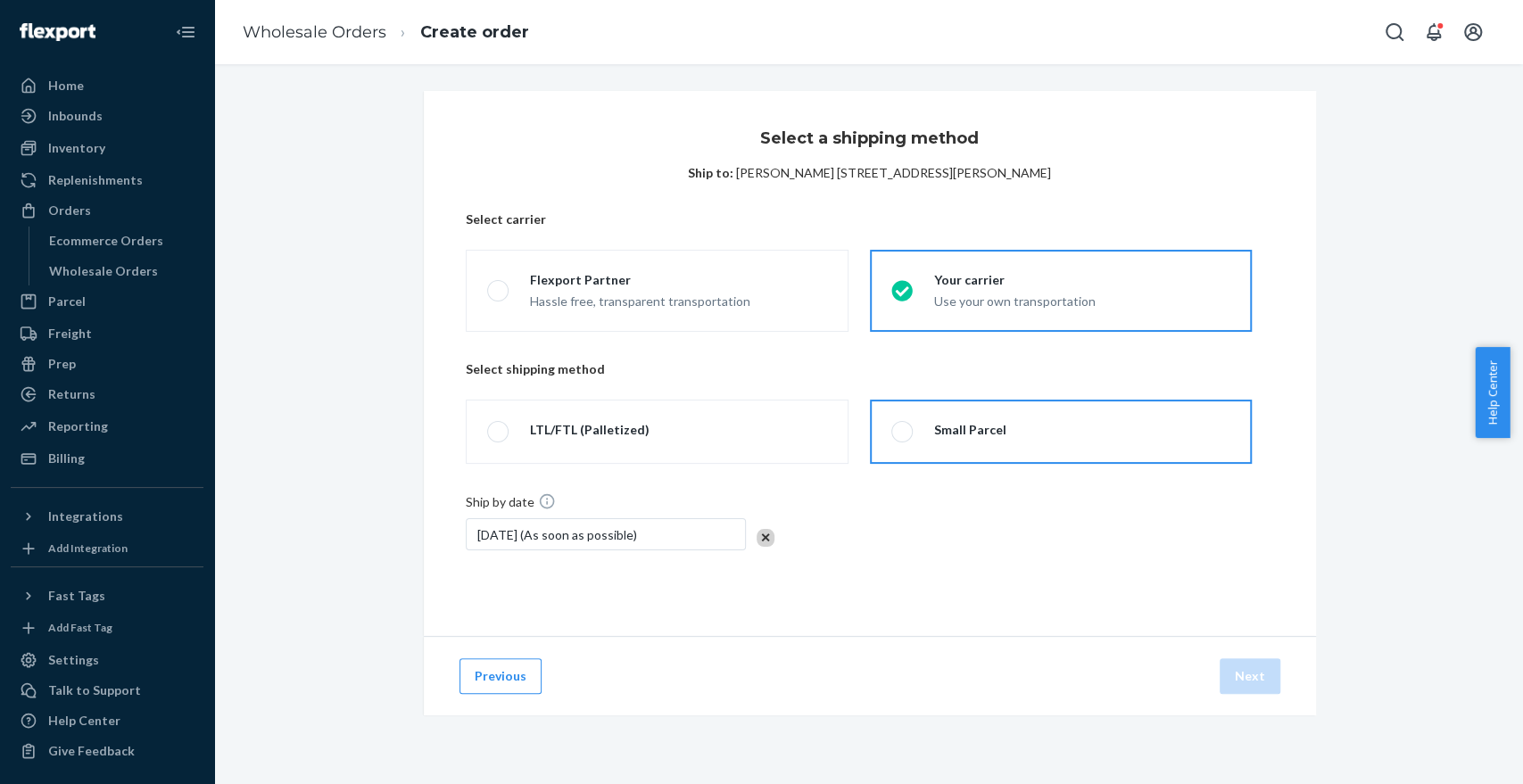
click at [903, 437] on label "Small Parcel" at bounding box center [1060, 431] width 381 height 65
click at [903, 437] on input "Small Parcel" at bounding box center [897, 432] width 11 height 11
radio input "true"
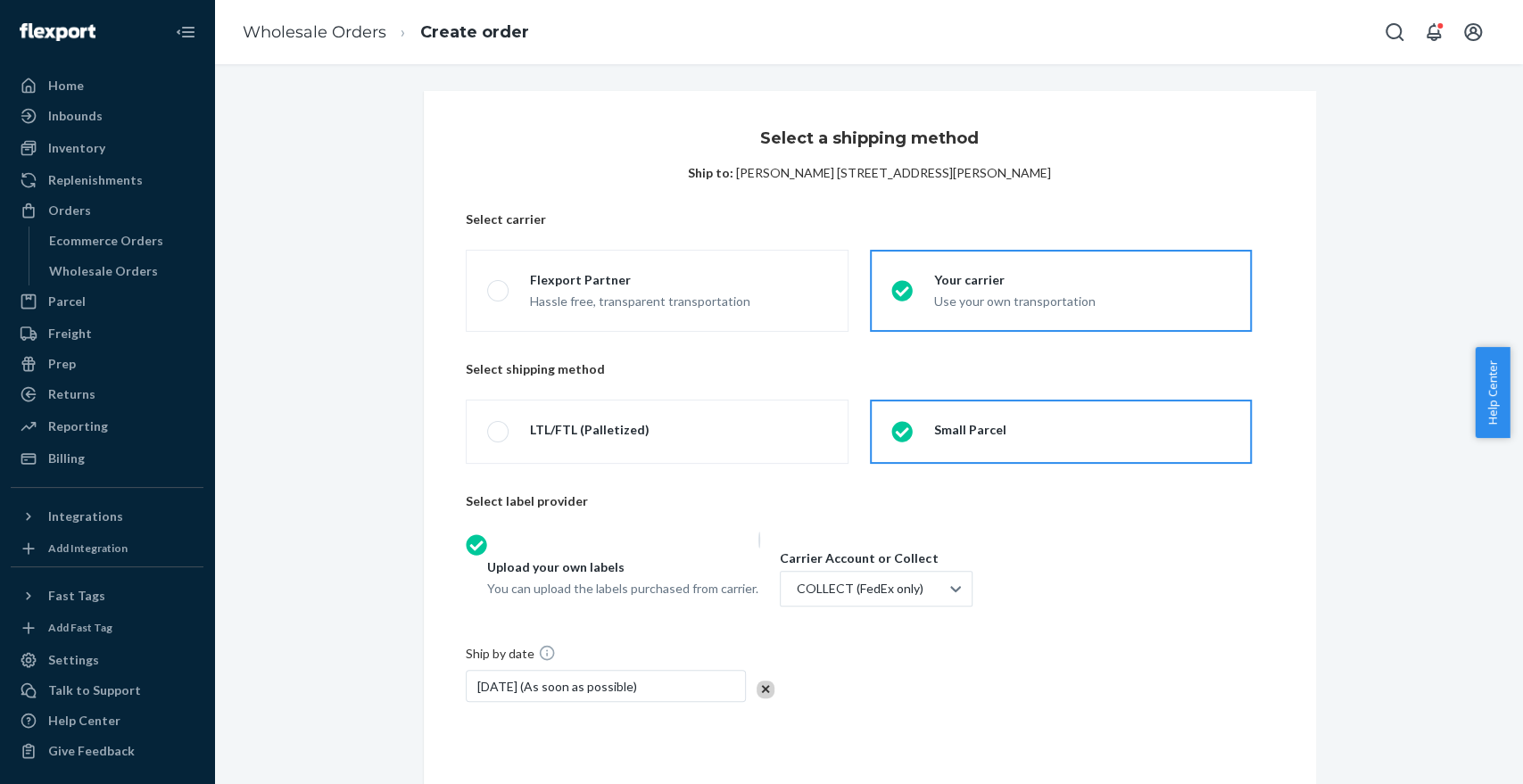
scroll to position [154, 0]
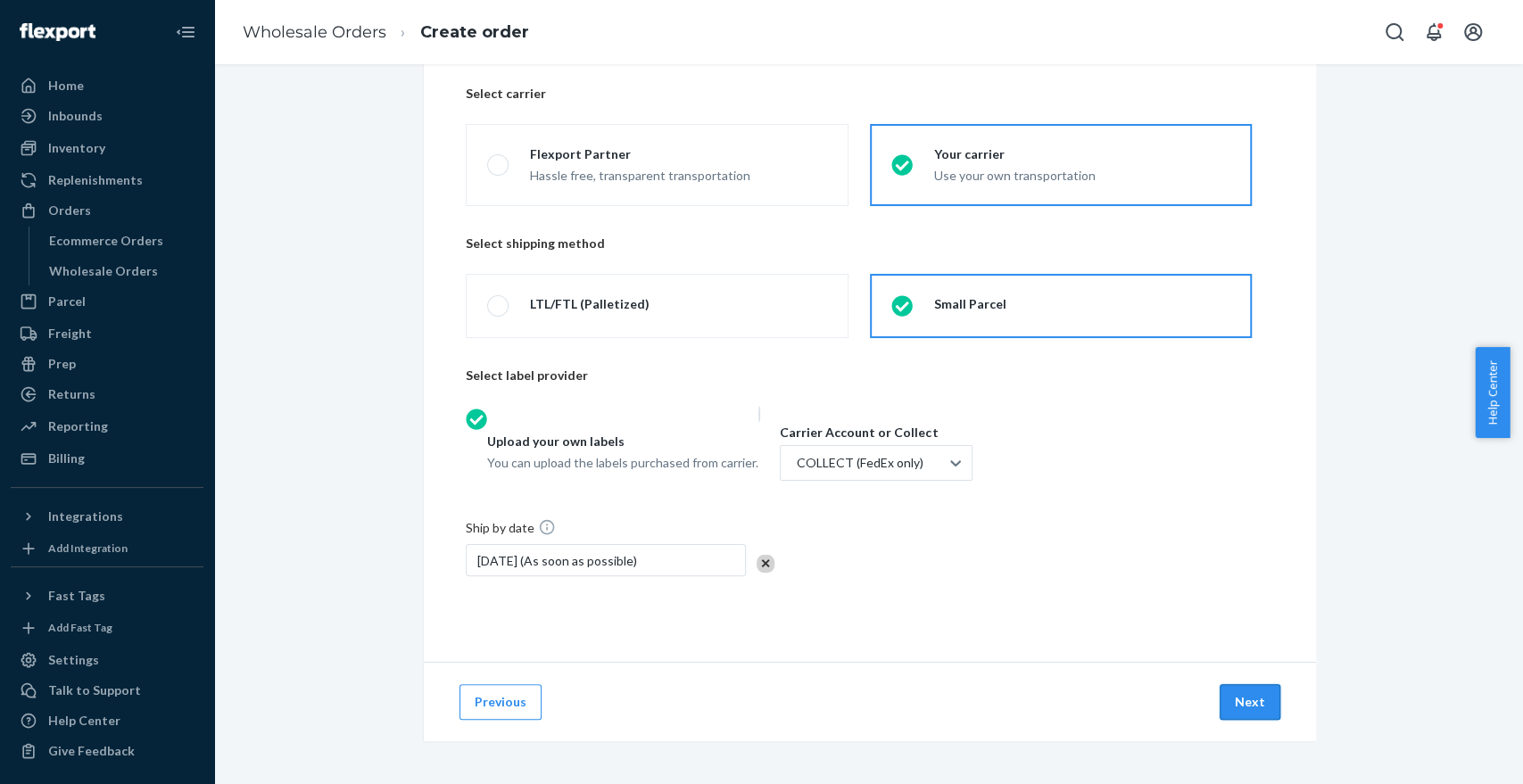
click at [1234, 707] on button "Next" at bounding box center [1249, 702] width 61 height 36
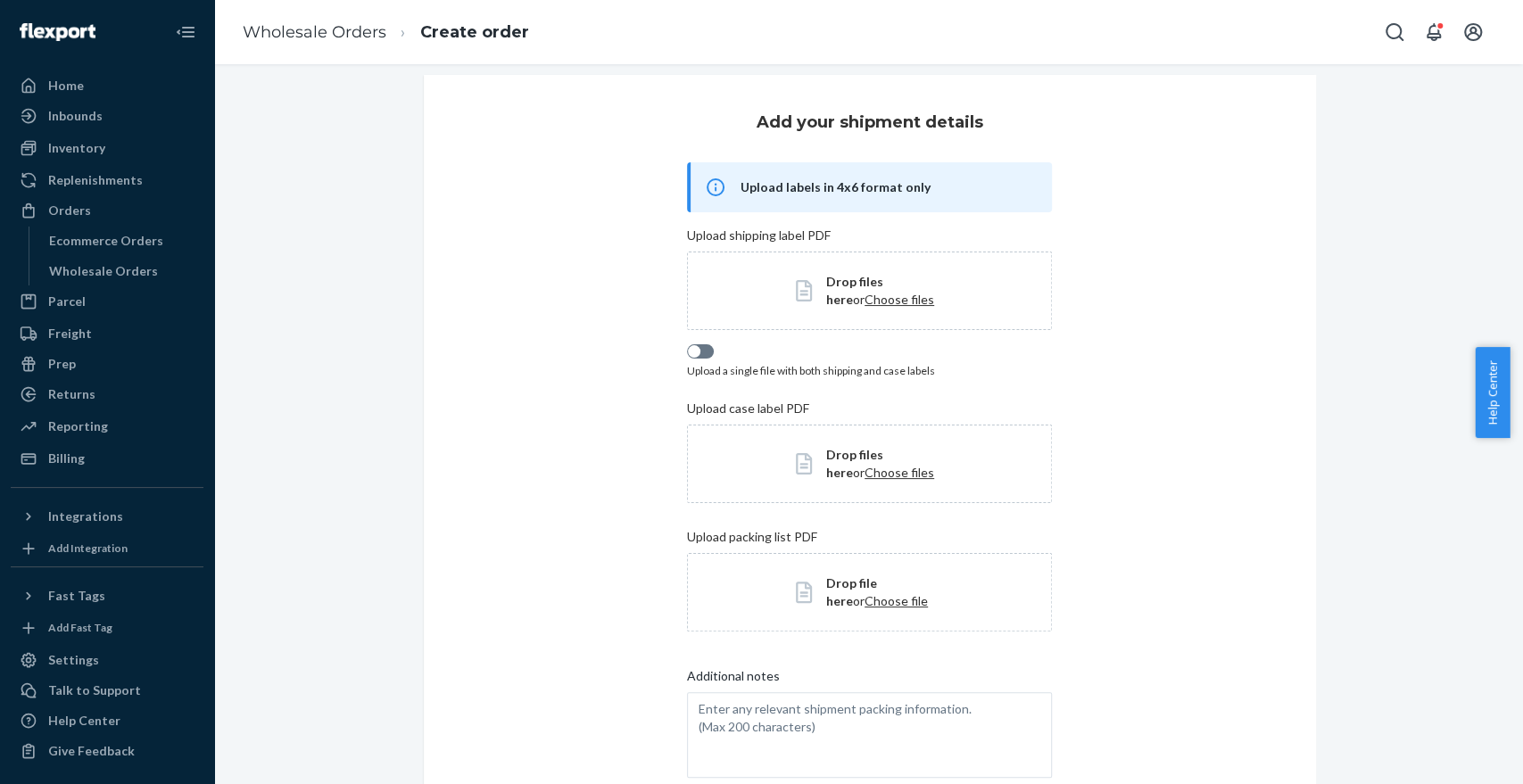
scroll to position [10, 0]
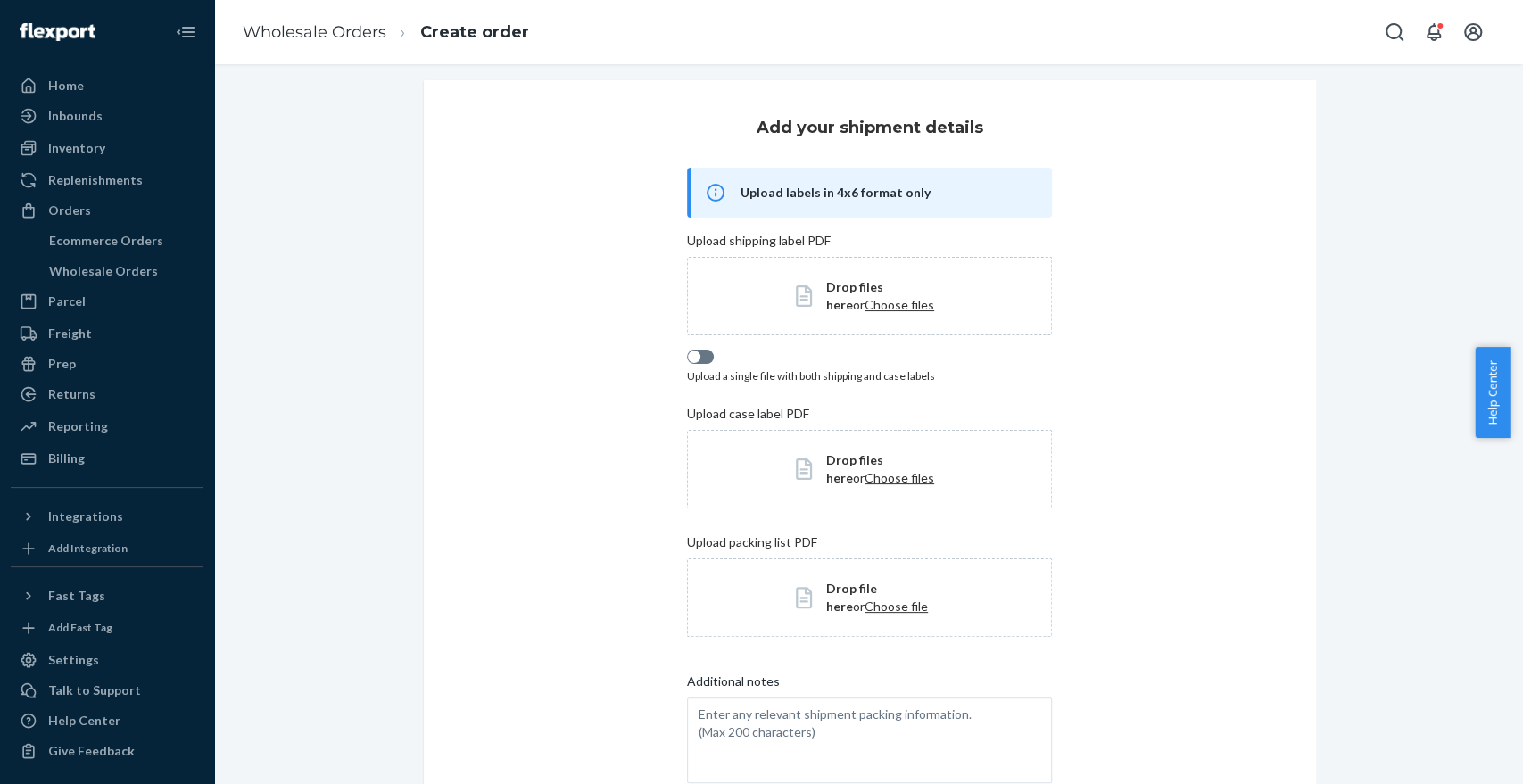
click at [864, 310] on span "Choose files" at bounding box center [899, 304] width 69 height 15
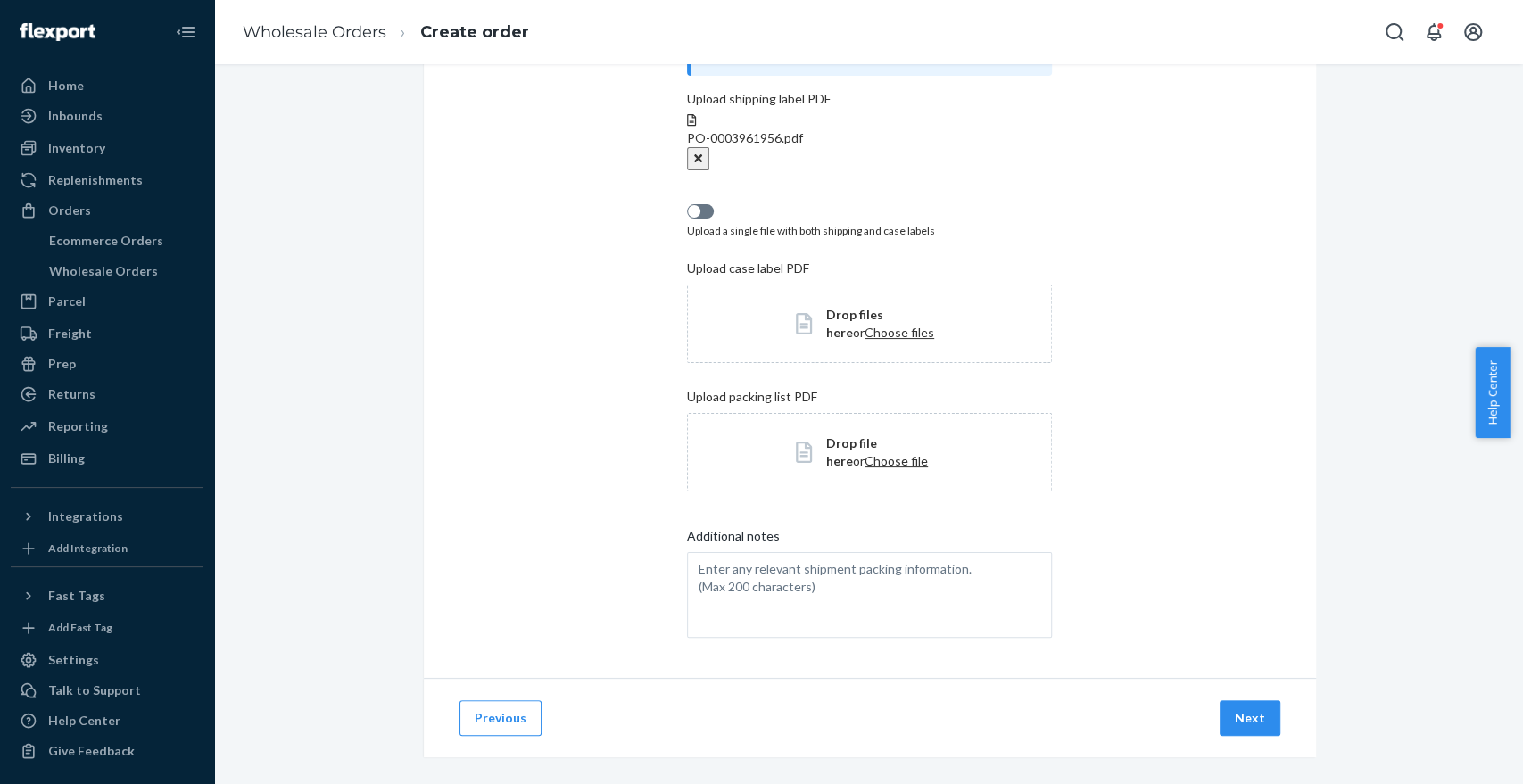
scroll to position [150, 0]
click at [1249, 712] on button "Next" at bounding box center [1249, 720] width 61 height 36
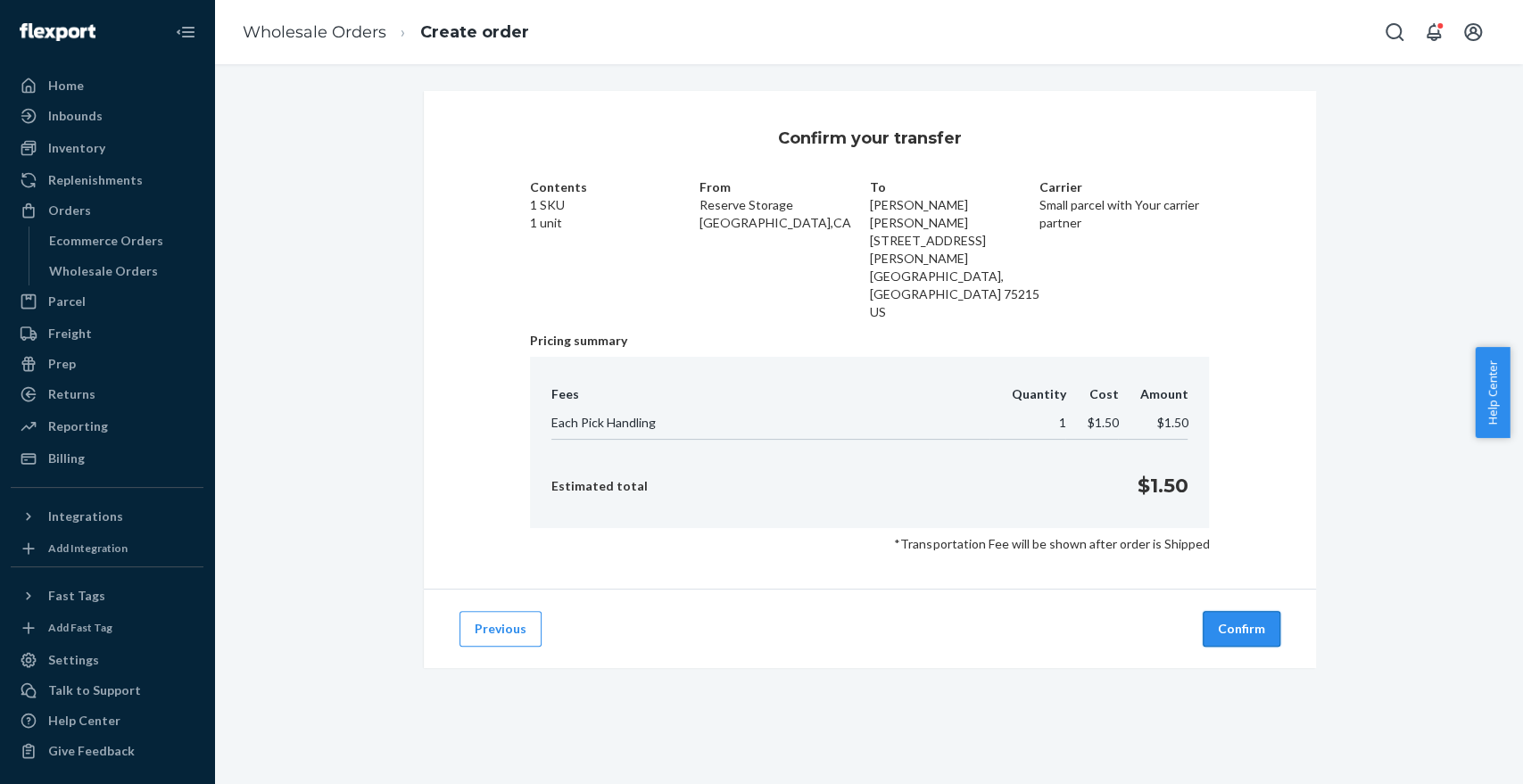
click at [1233, 611] on button "Confirm" at bounding box center [1241, 629] width 78 height 36
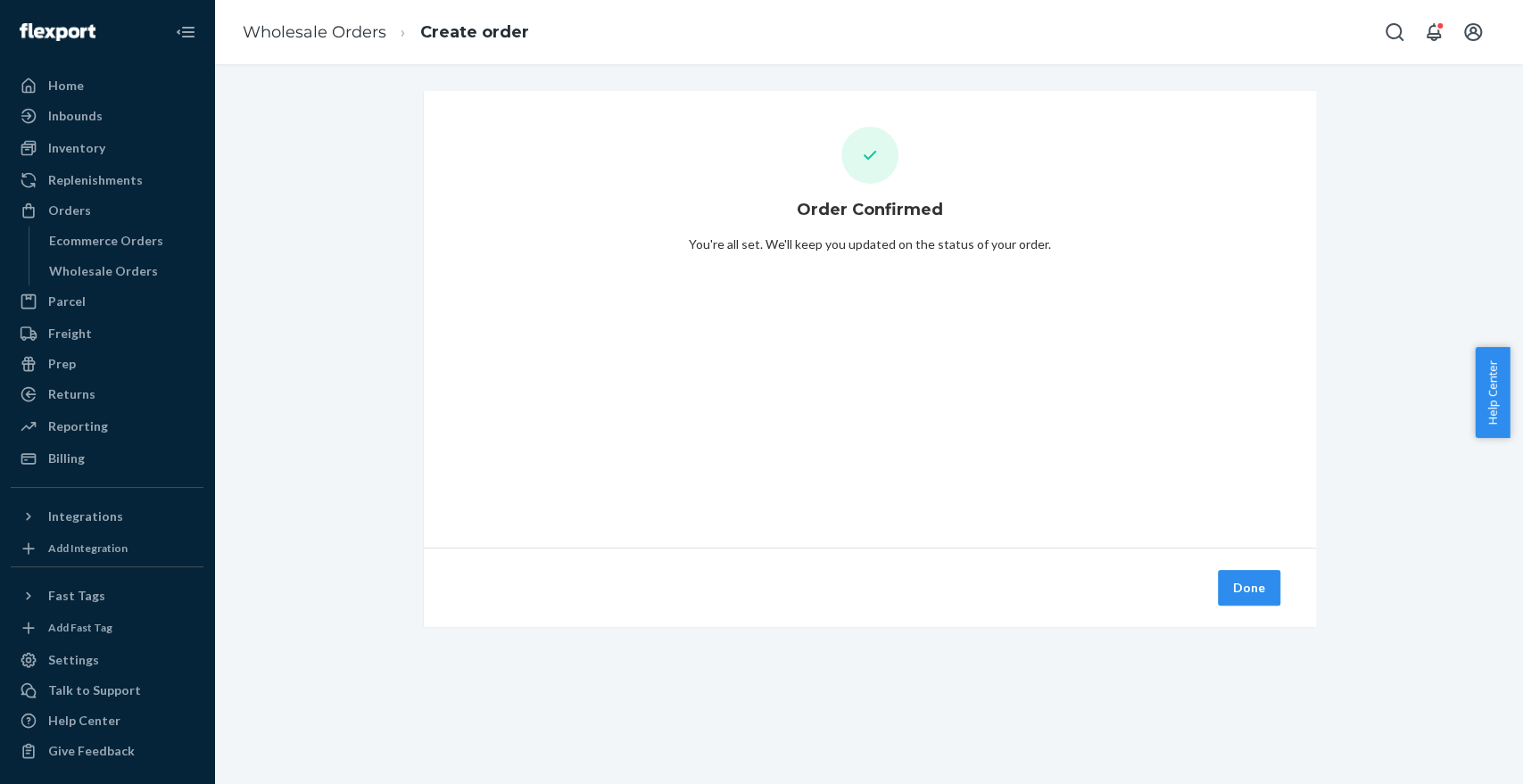
click at [1233, 602] on button "Done" at bounding box center [1248, 587] width 63 height 36
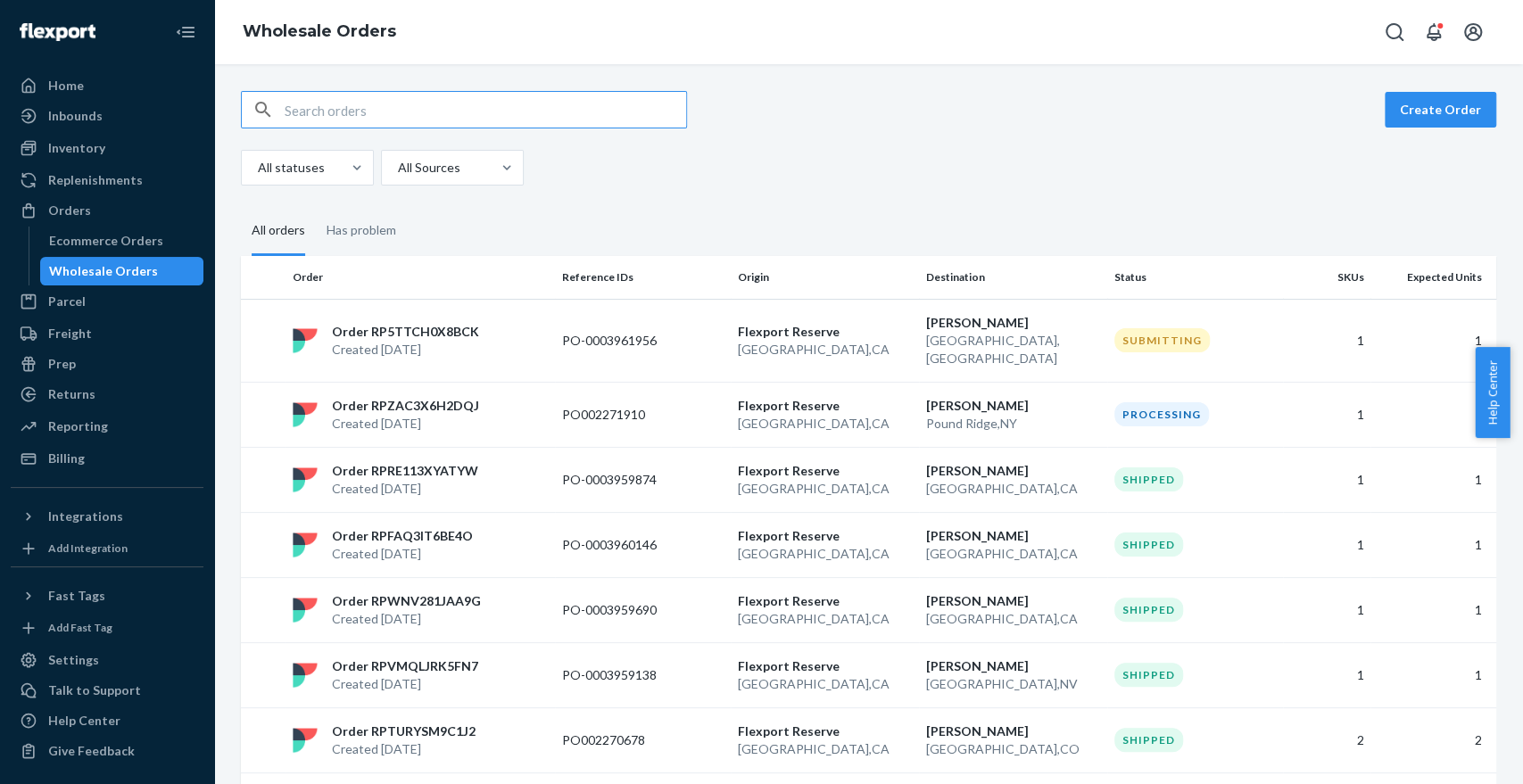
paste input "PO002271910"
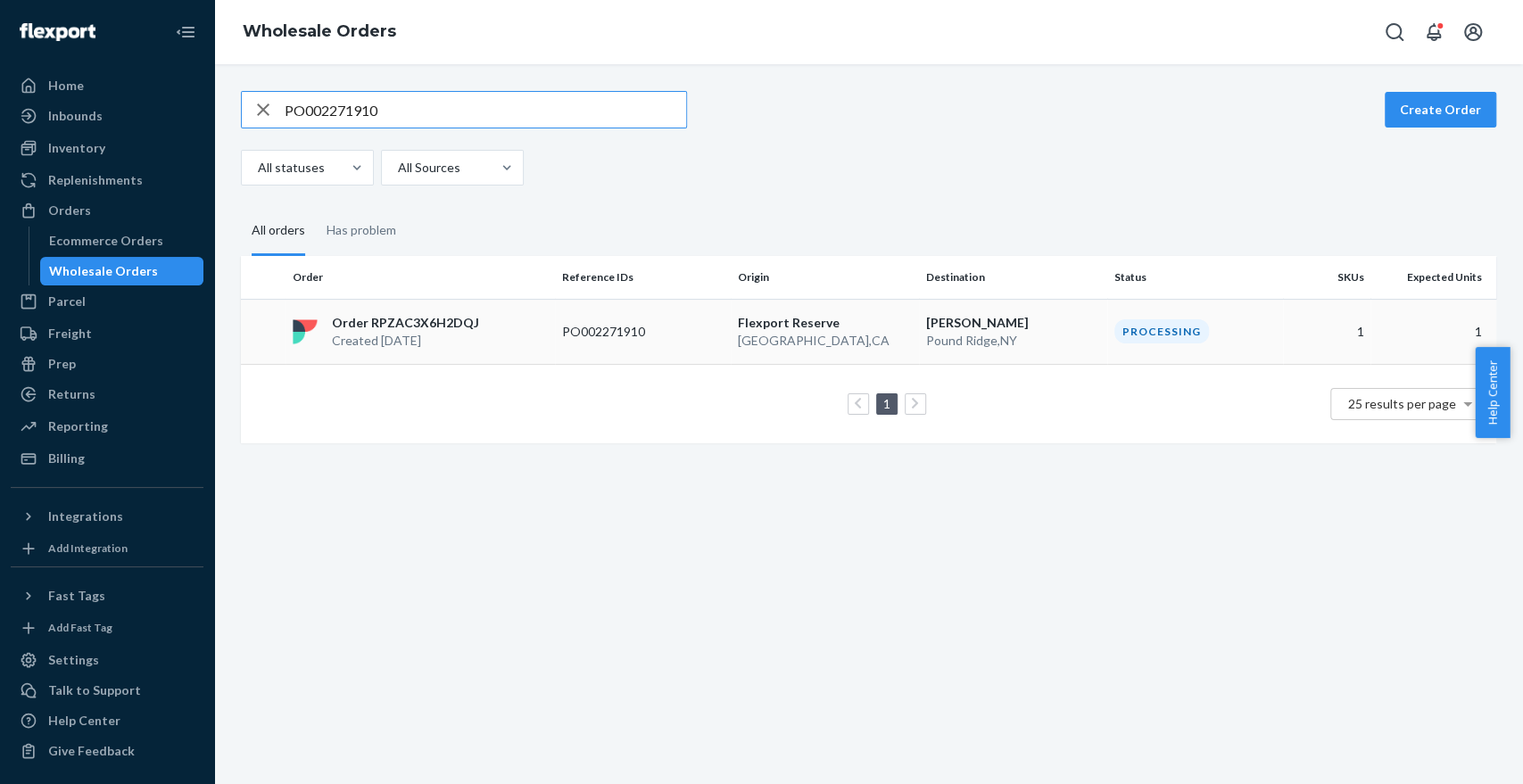
type input "PO002271910"
click at [530, 348] on div "Order RPZAC3X6H2DQJ Created Aug 21, 2025" at bounding box center [420, 332] width 269 height 36
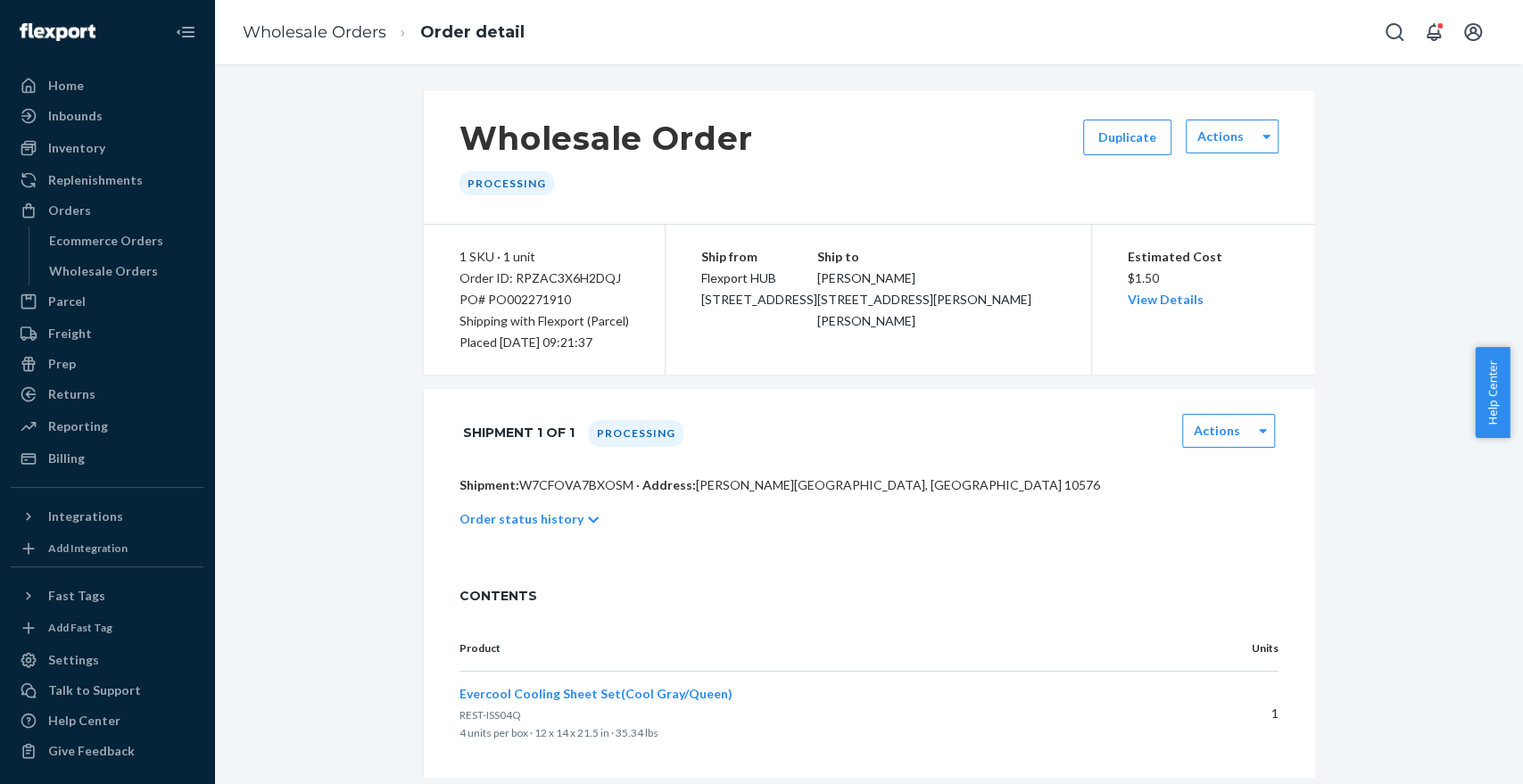
click at [535, 519] on p "Order status history" at bounding box center [521, 518] width 124 height 18
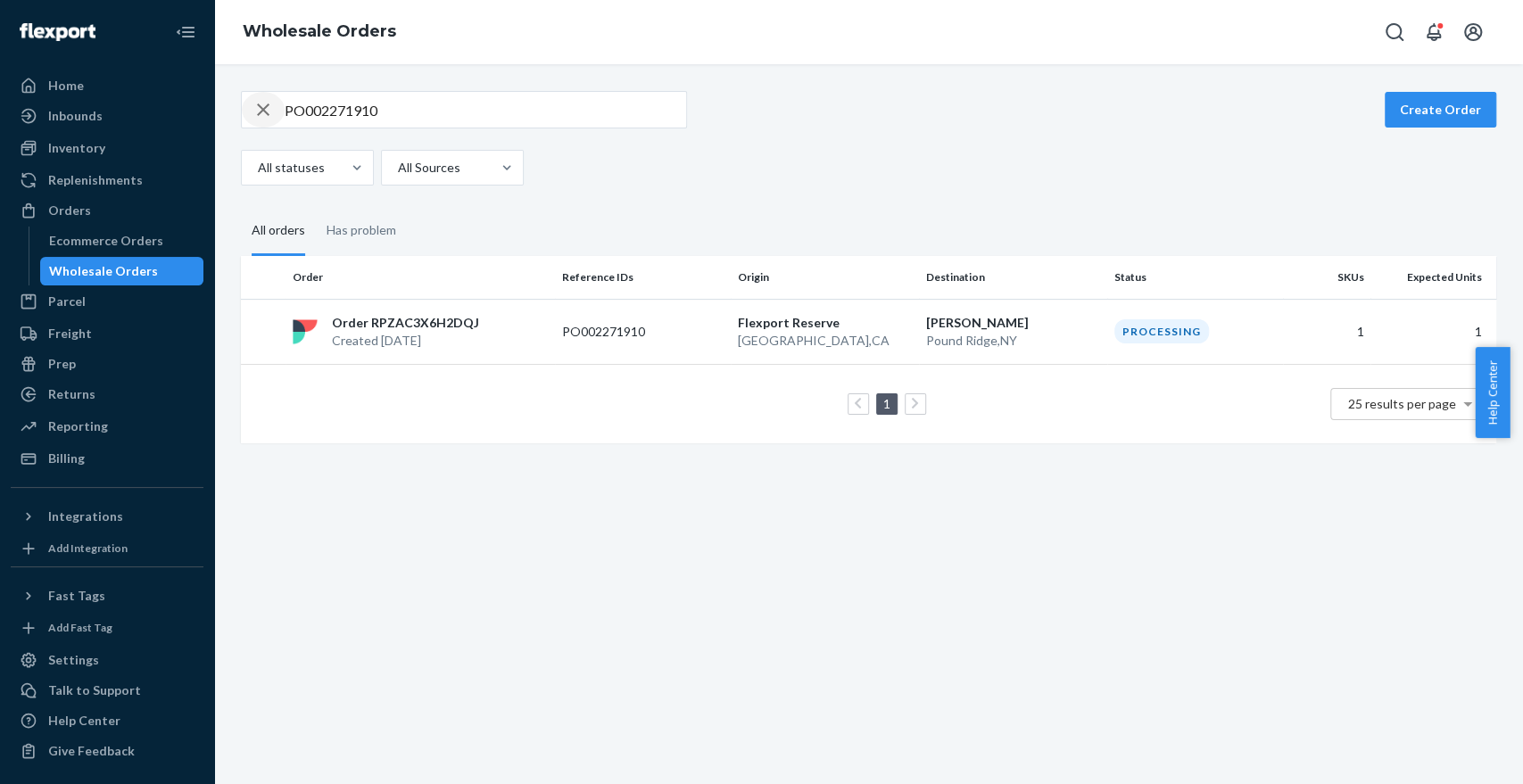
click at [264, 113] on icon "button" at bounding box center [262, 110] width 22 height 36
